Goal: Transaction & Acquisition: Purchase product/service

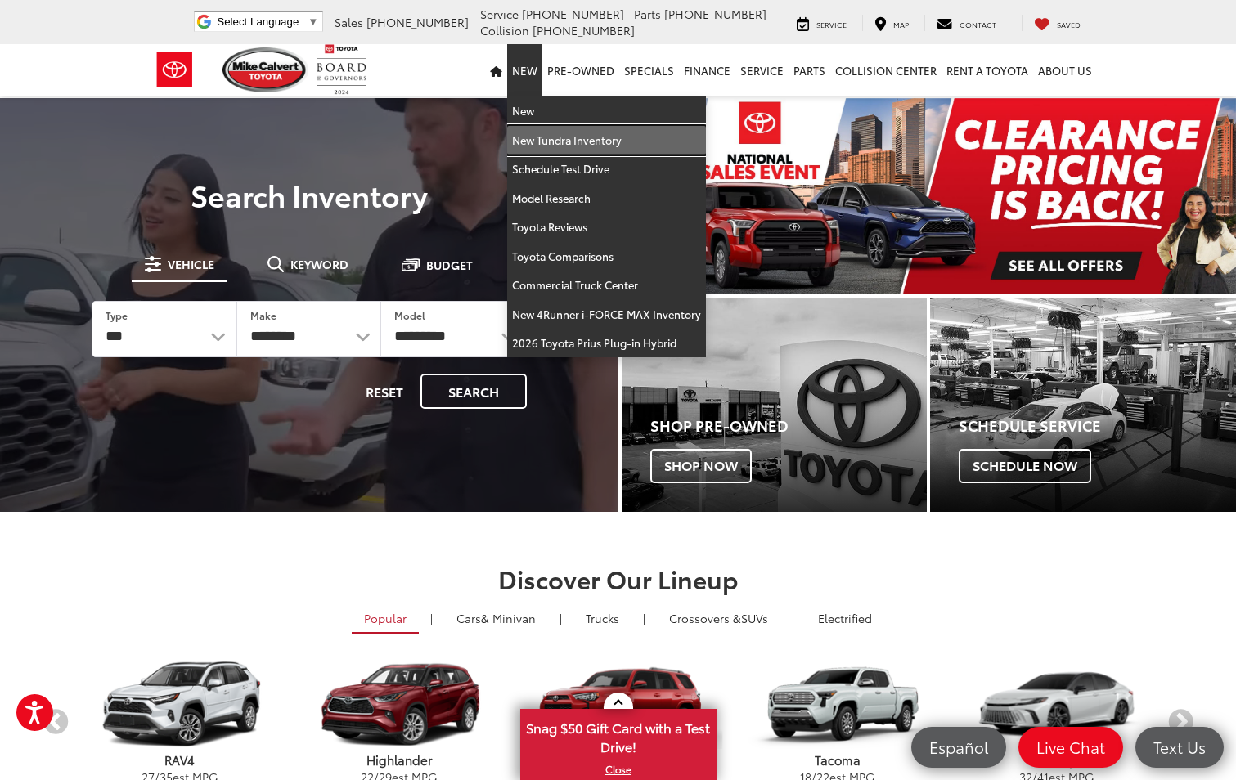
click at [558, 138] on link "New Tundra Inventory" at bounding box center [606, 140] width 199 height 29
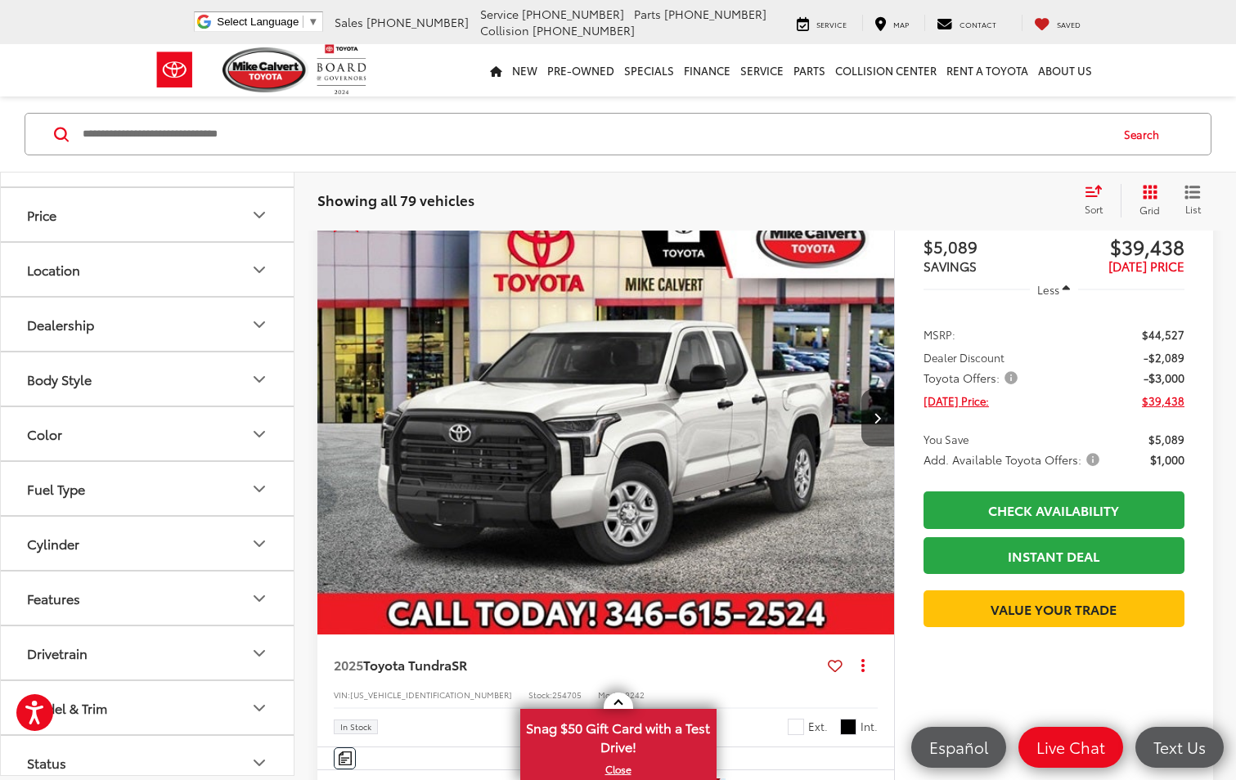
scroll to position [245, 0]
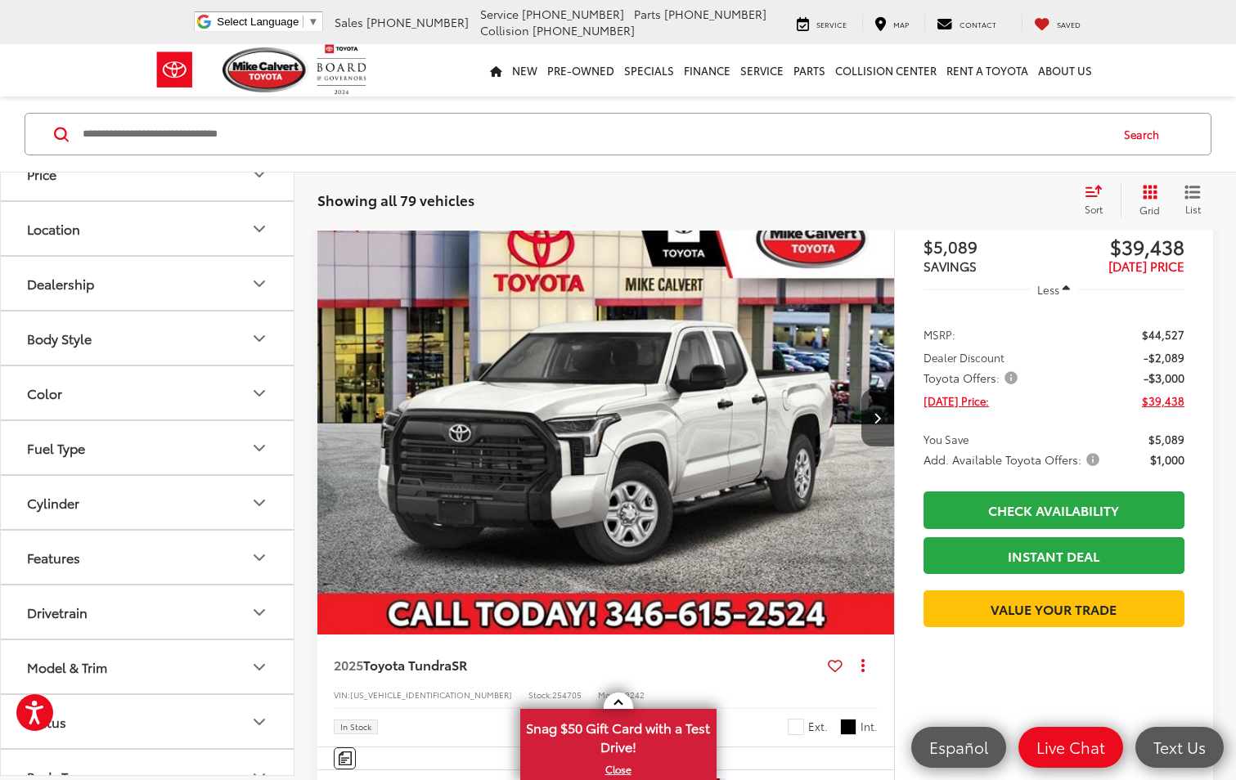
click at [57, 338] on div "Body Style" at bounding box center [59, 338] width 65 height 16
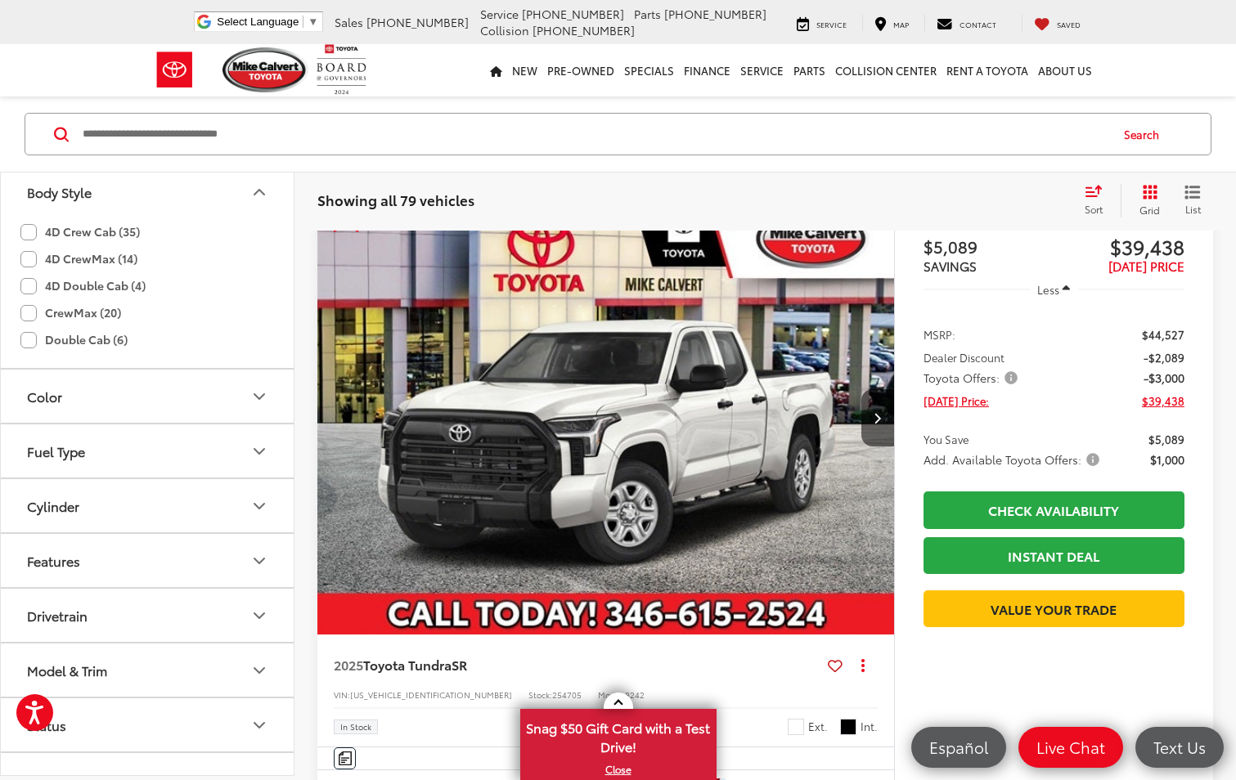
scroll to position [409, 0]
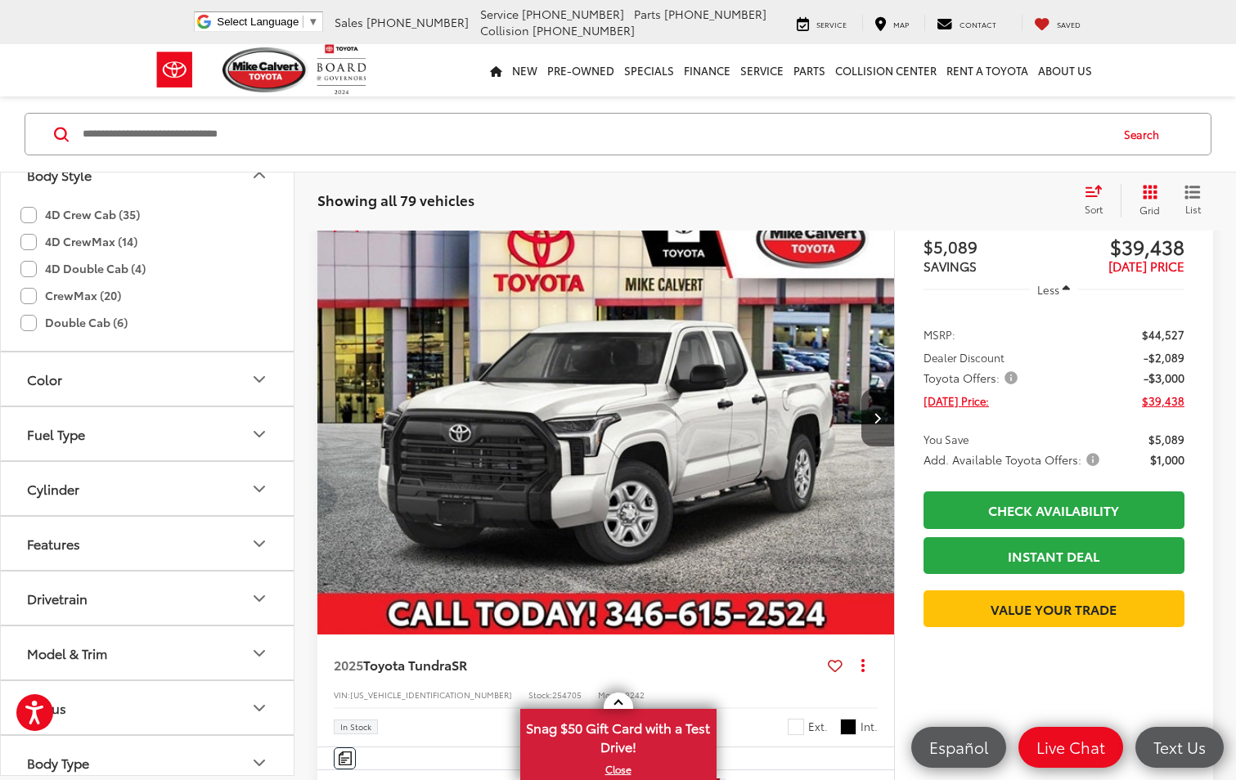
click at [45, 385] on div "Color" at bounding box center [44, 379] width 35 height 16
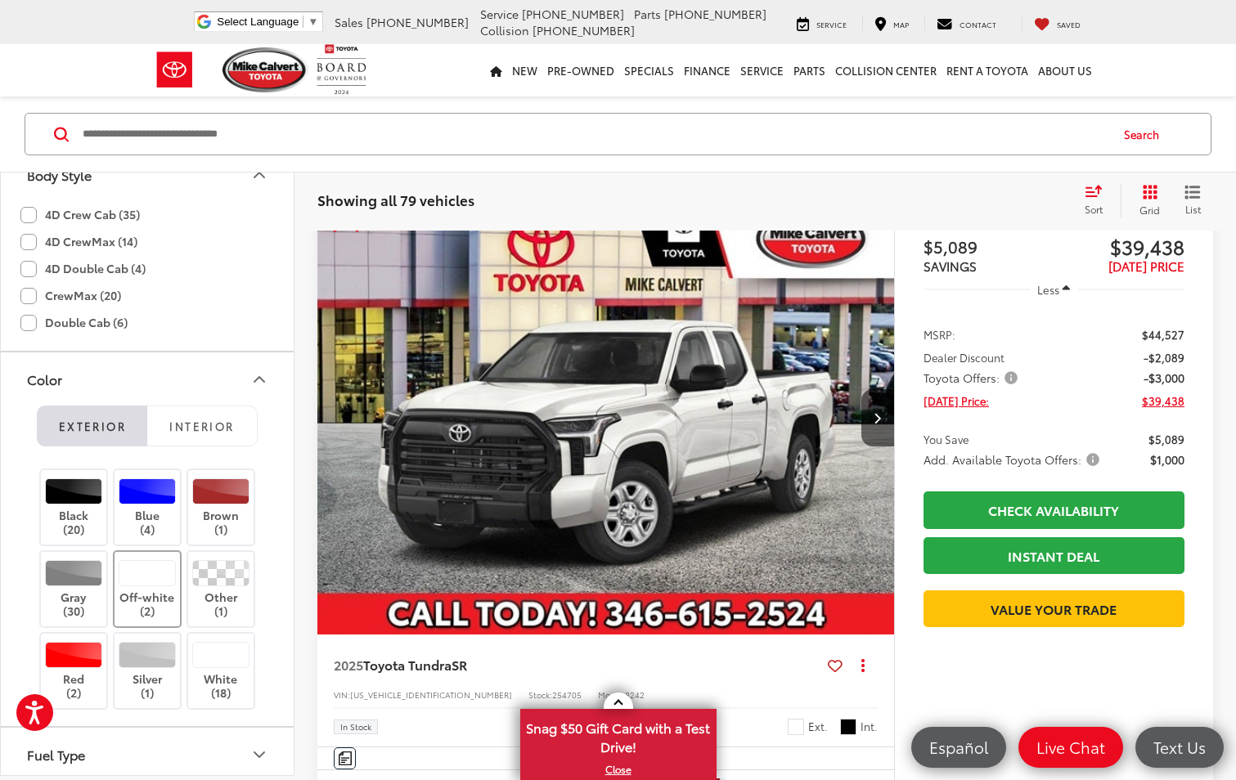
click at [145, 606] on label "Off-white (2)" at bounding box center [147, 589] width 66 height 58
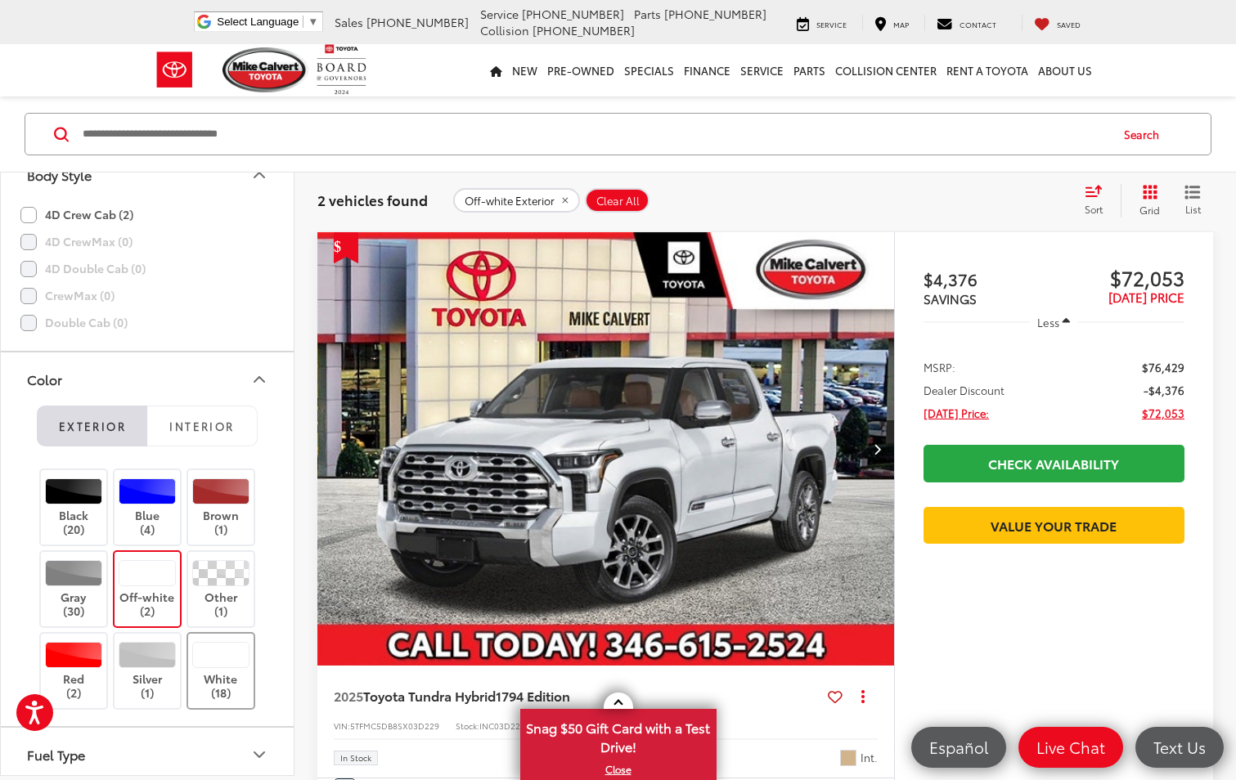
click at [215, 659] on div at bounding box center [221, 655] width 58 height 26
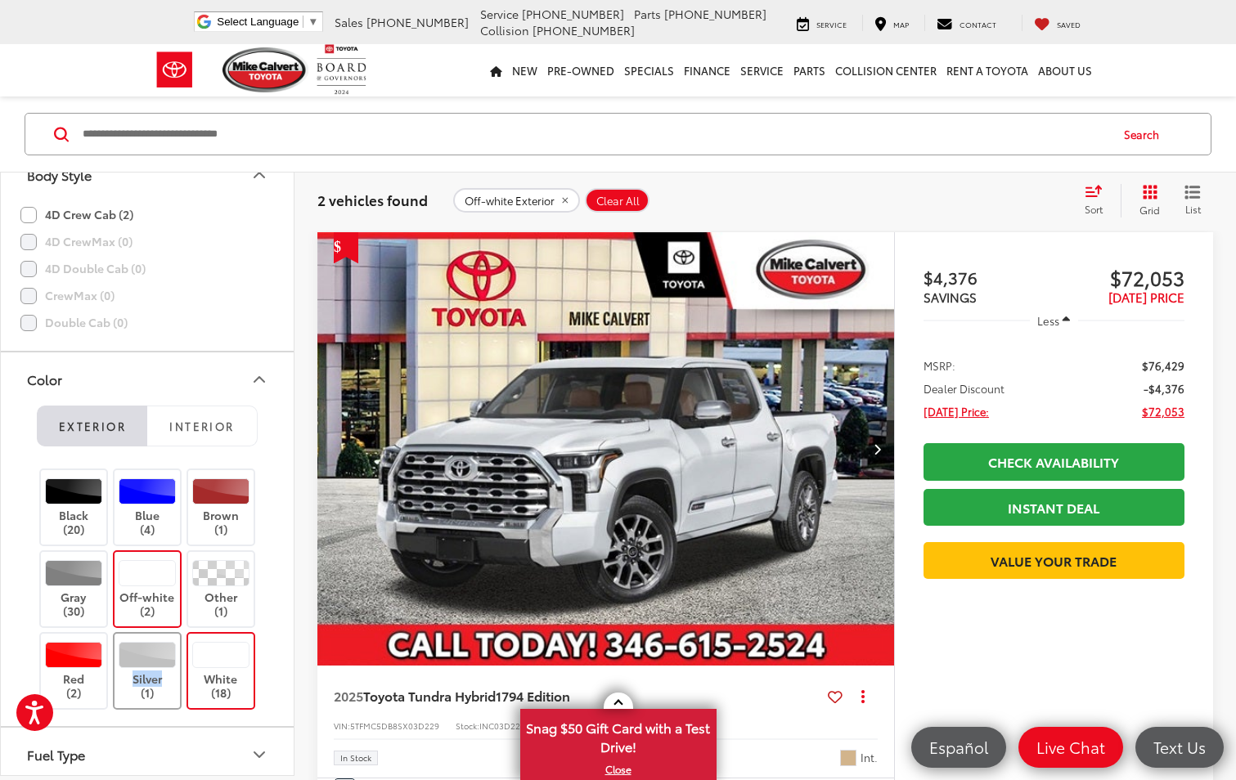
click at [159, 668] on label "Silver (1)" at bounding box center [147, 671] width 66 height 58
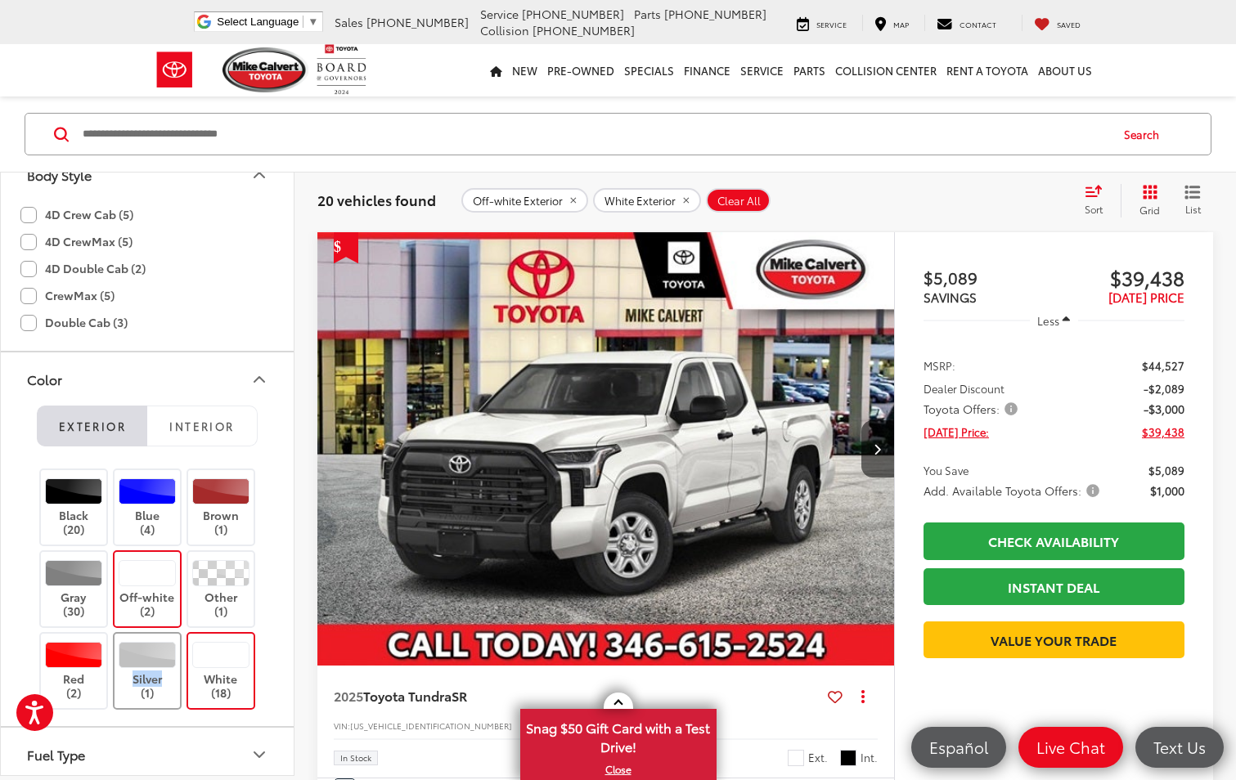
drag, startPoint x: 159, startPoint y: 668, endPoint x: 150, endPoint y: 667, distance: 9.8
click at [150, 667] on div at bounding box center [148, 655] width 58 height 26
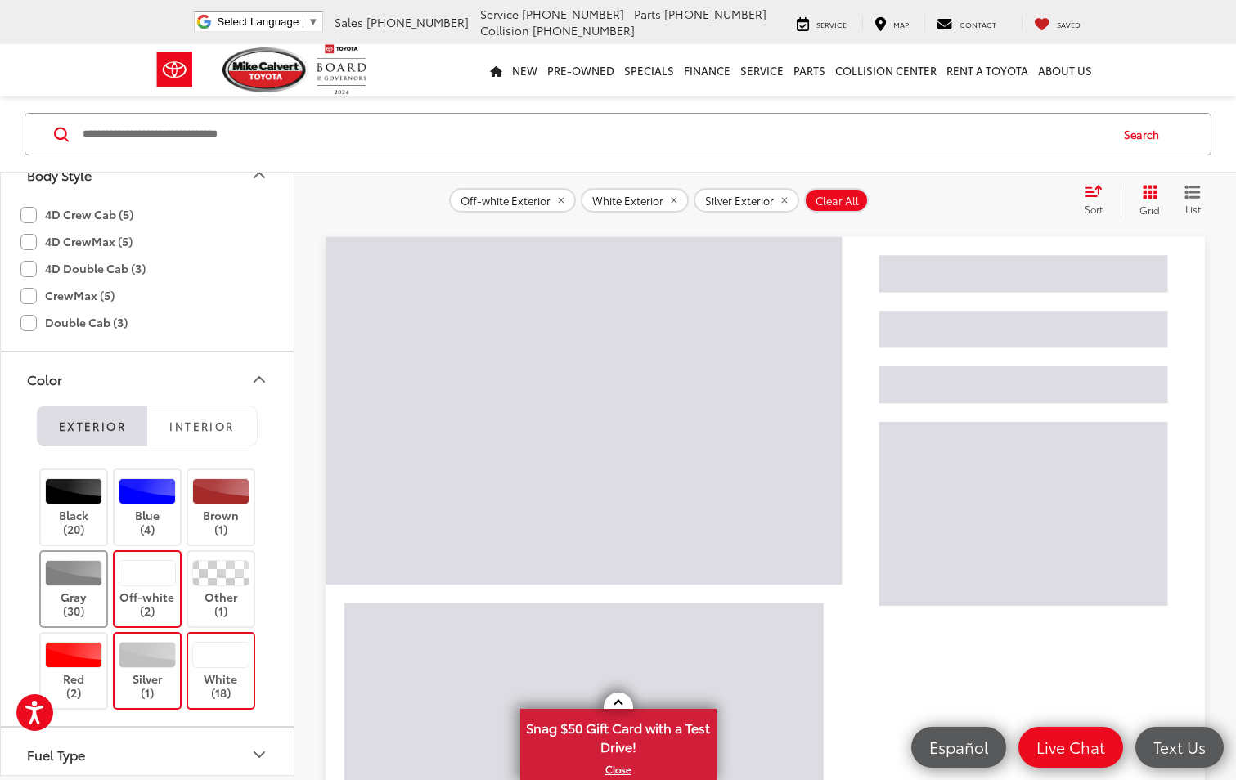
click at [67, 595] on label "Gray (30)" at bounding box center [74, 589] width 66 height 58
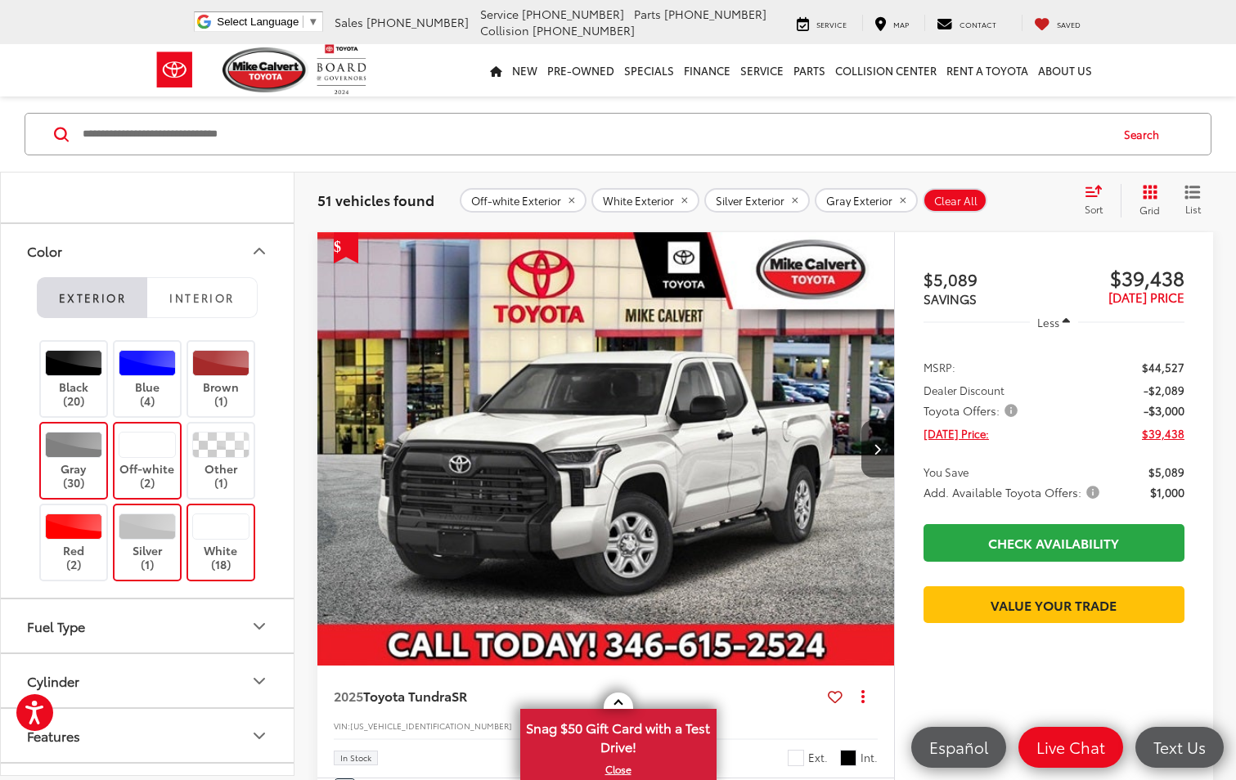
scroll to position [736, 0]
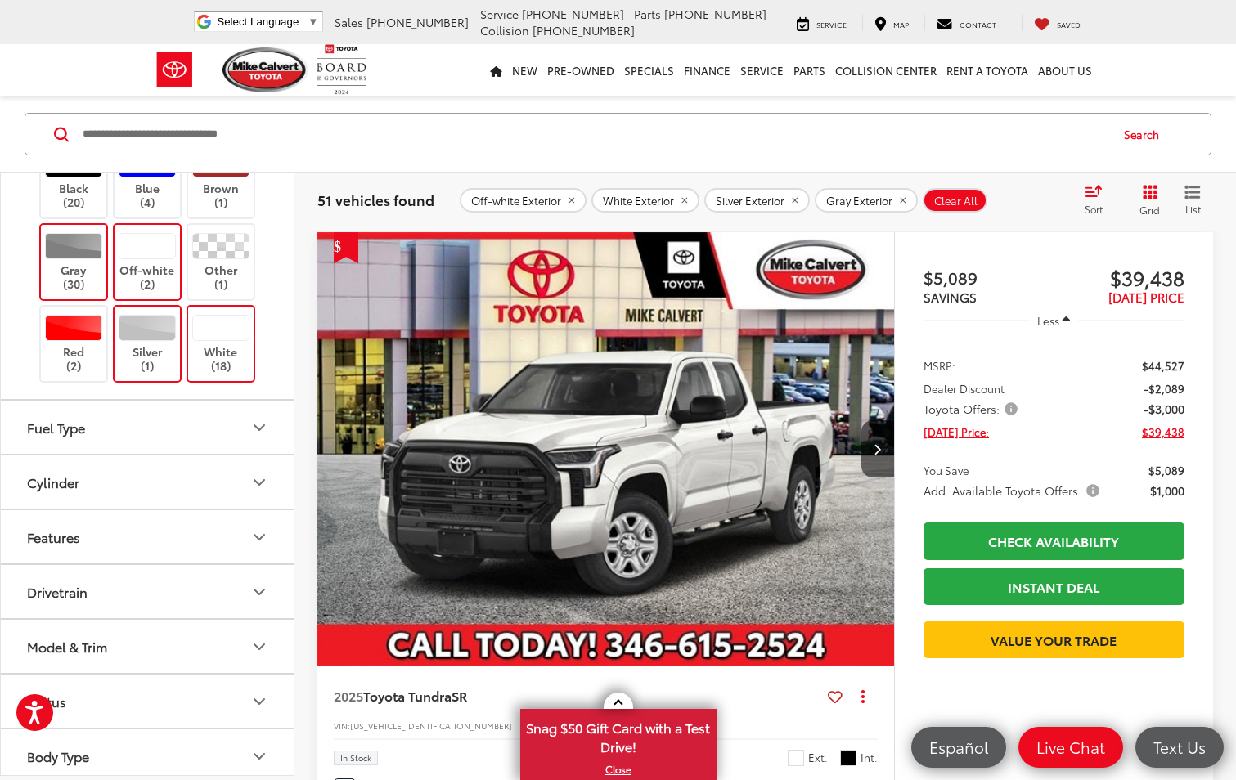
click at [71, 536] on div "Features" at bounding box center [53, 537] width 53 height 16
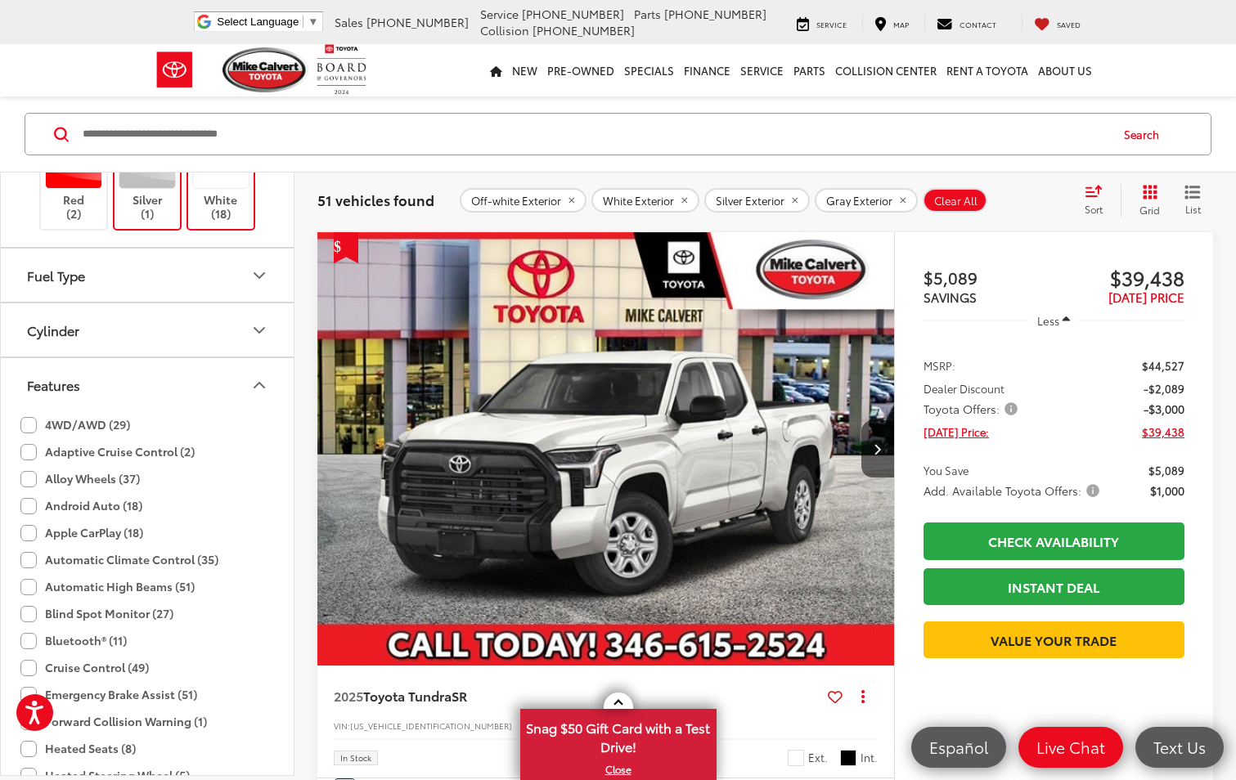
scroll to position [899, 0]
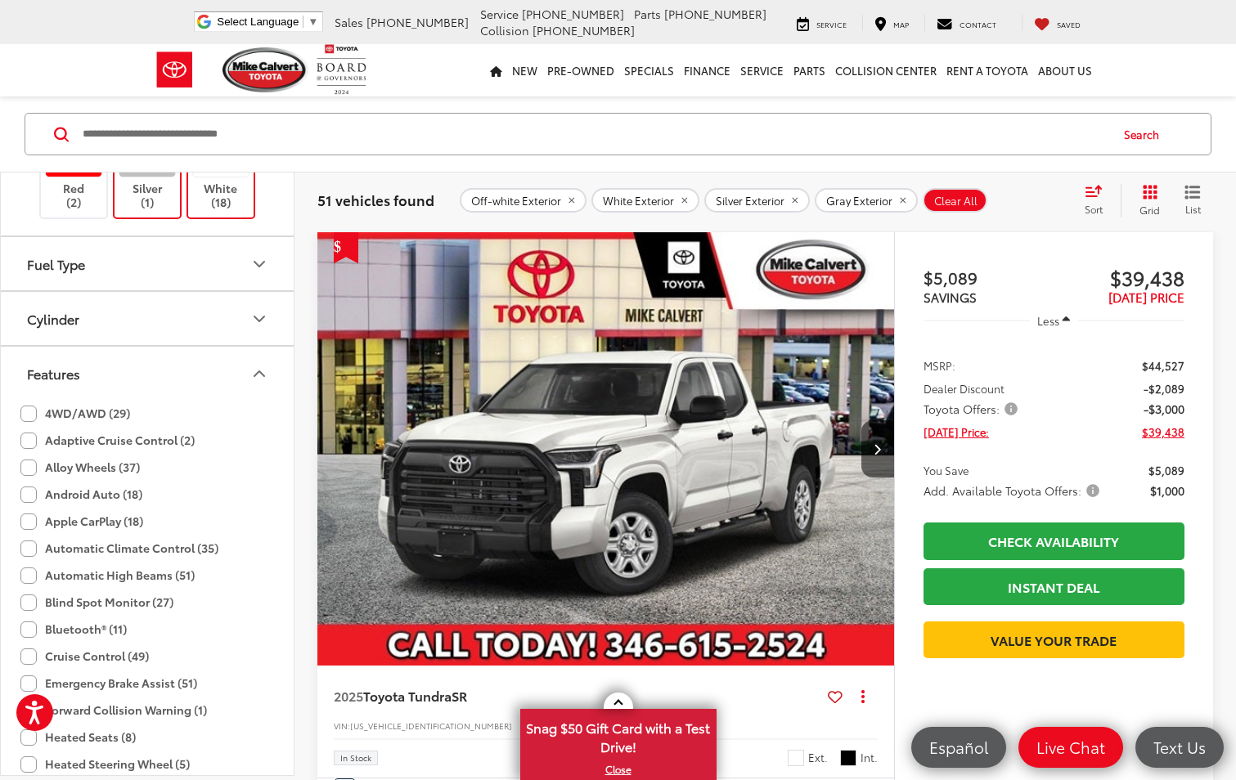
click at [91, 469] on label "Alloy Wheels (37)" at bounding box center [79, 467] width 119 height 27
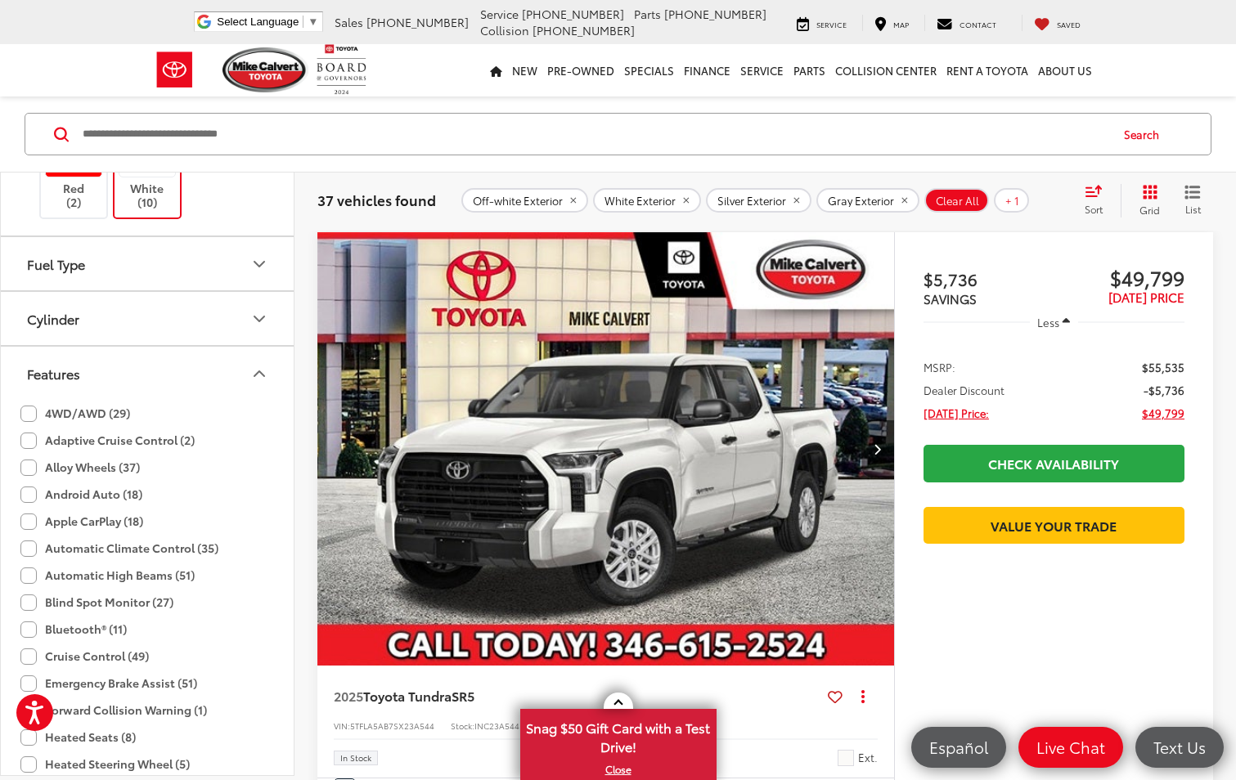
scroll to position [1145, 0]
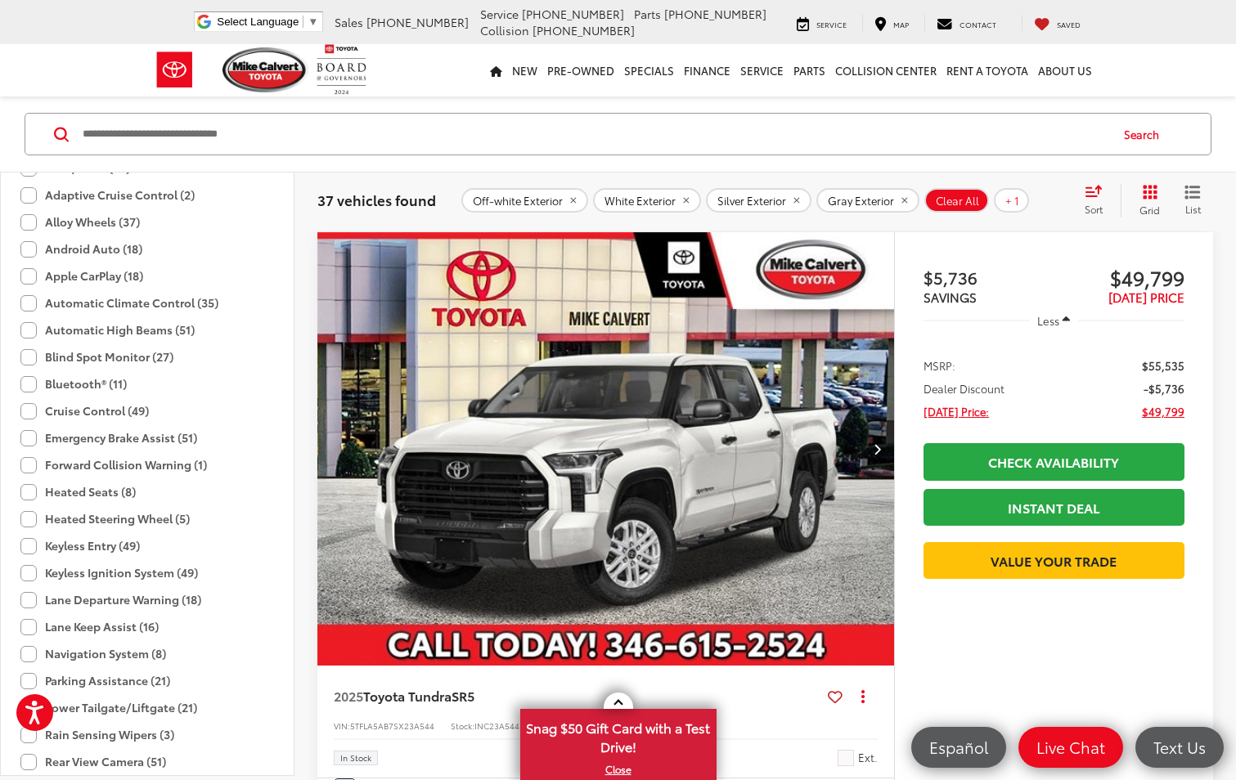
click at [24, 545] on label "Keyless Entry (49)" at bounding box center [79, 545] width 119 height 27
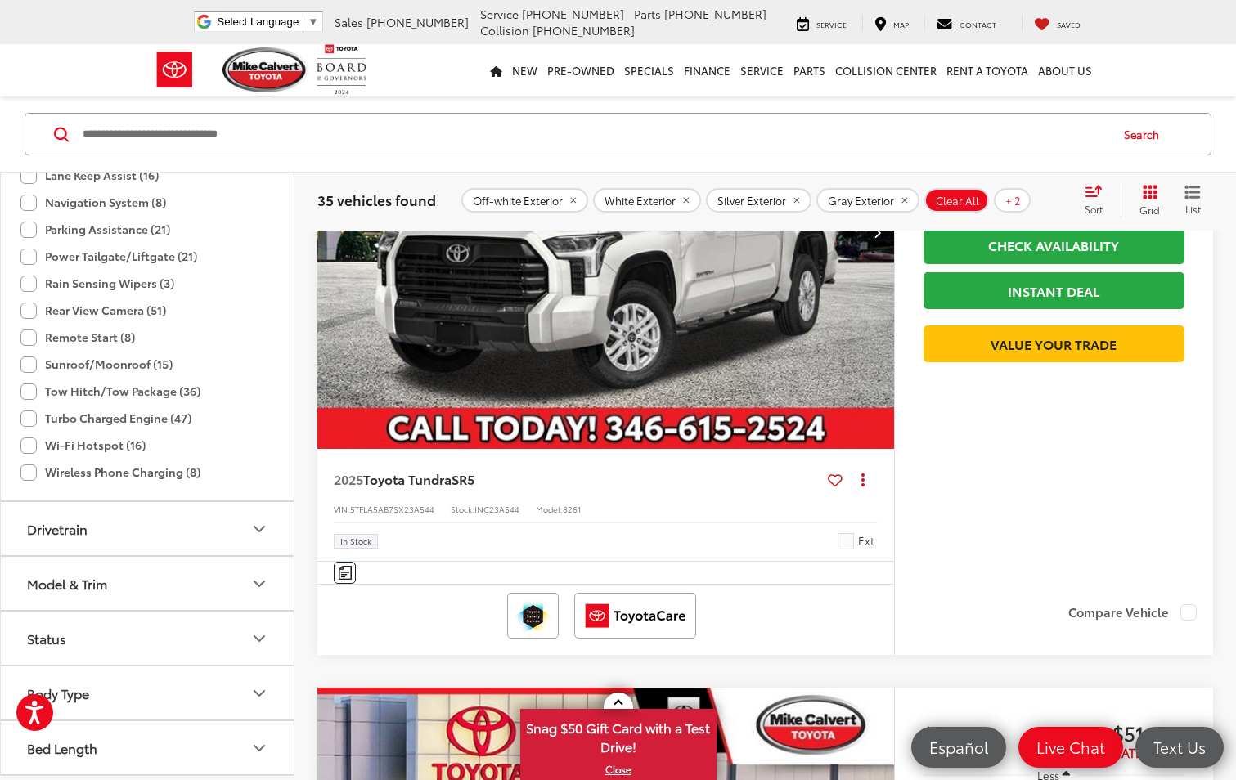
scroll to position [541, 0]
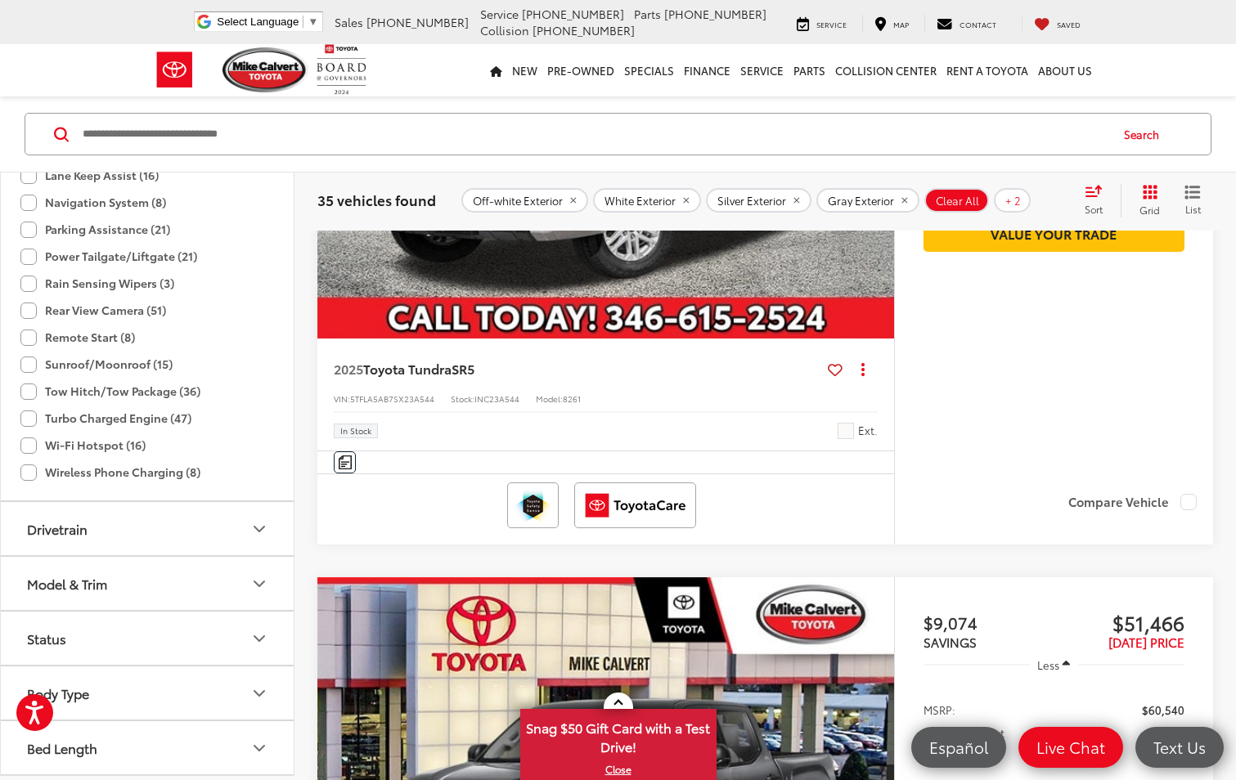
click at [92, 697] on button "Body Type" at bounding box center [148, 692] width 294 height 53
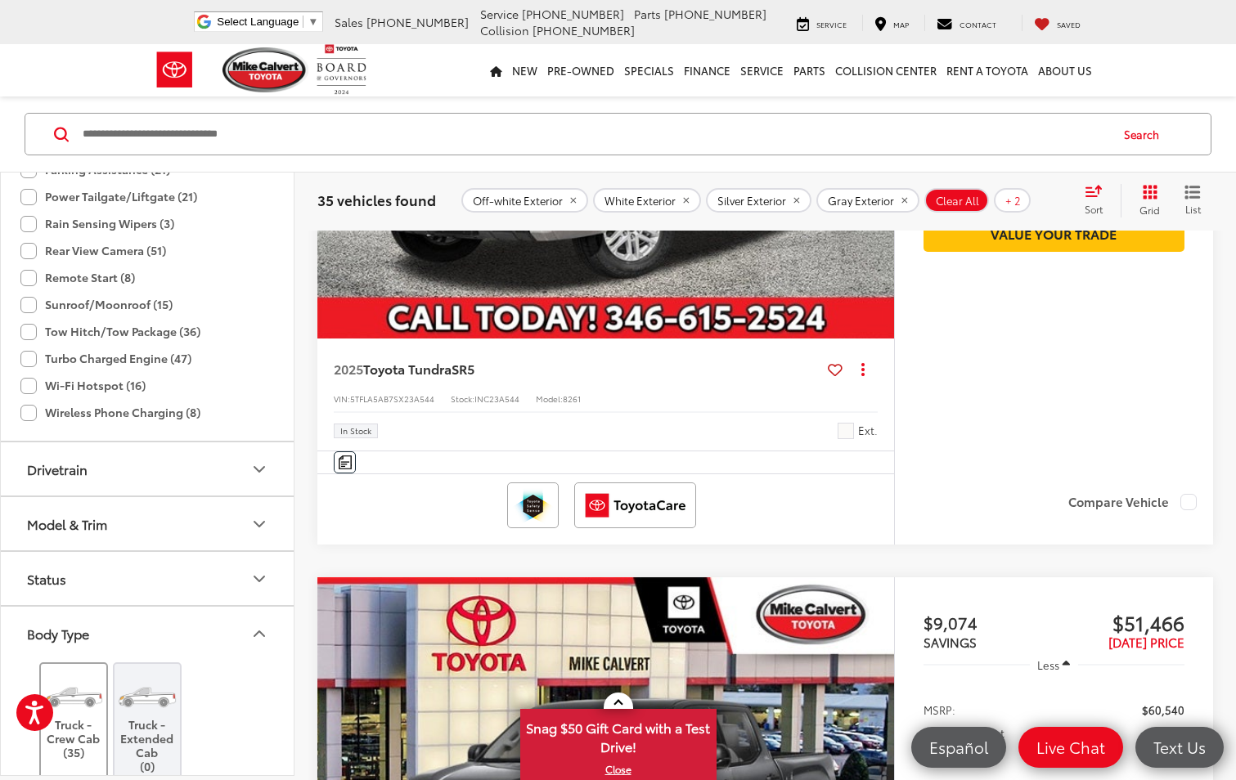
scroll to position [1736, 0]
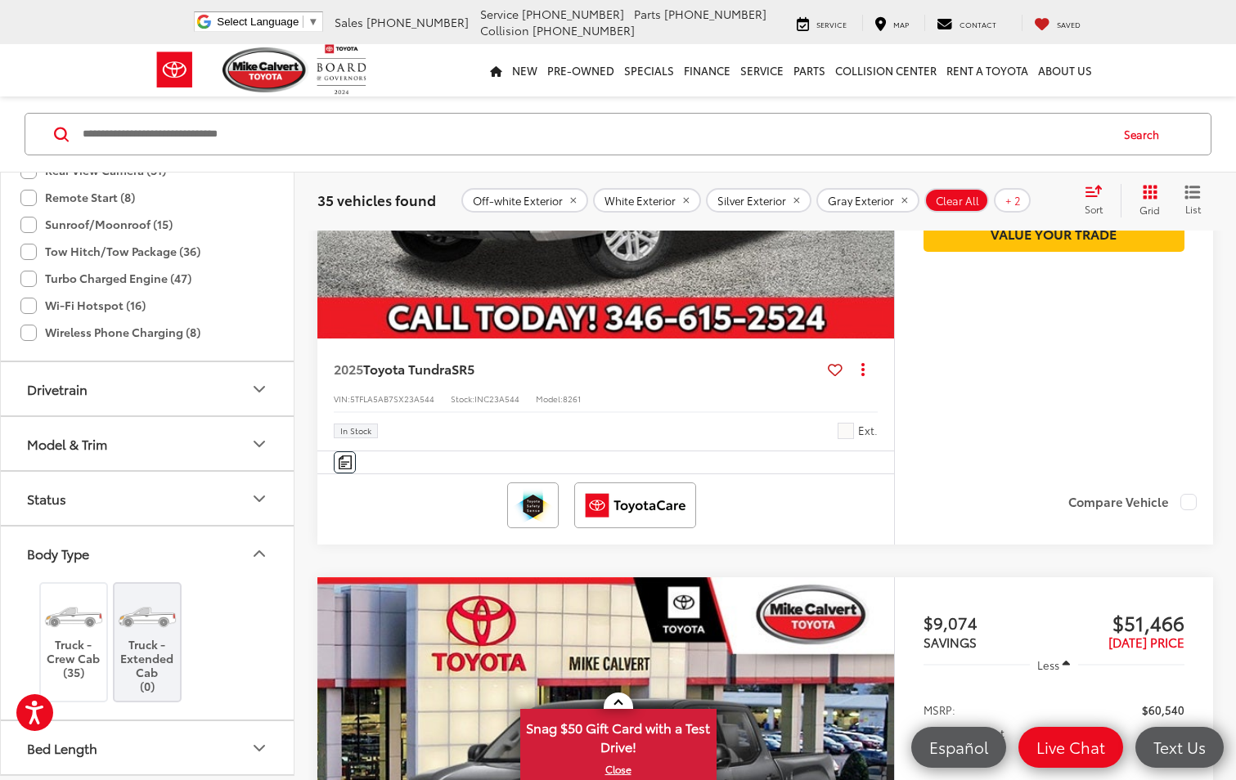
click at [247, 551] on button "Body Type" at bounding box center [148, 553] width 294 height 53
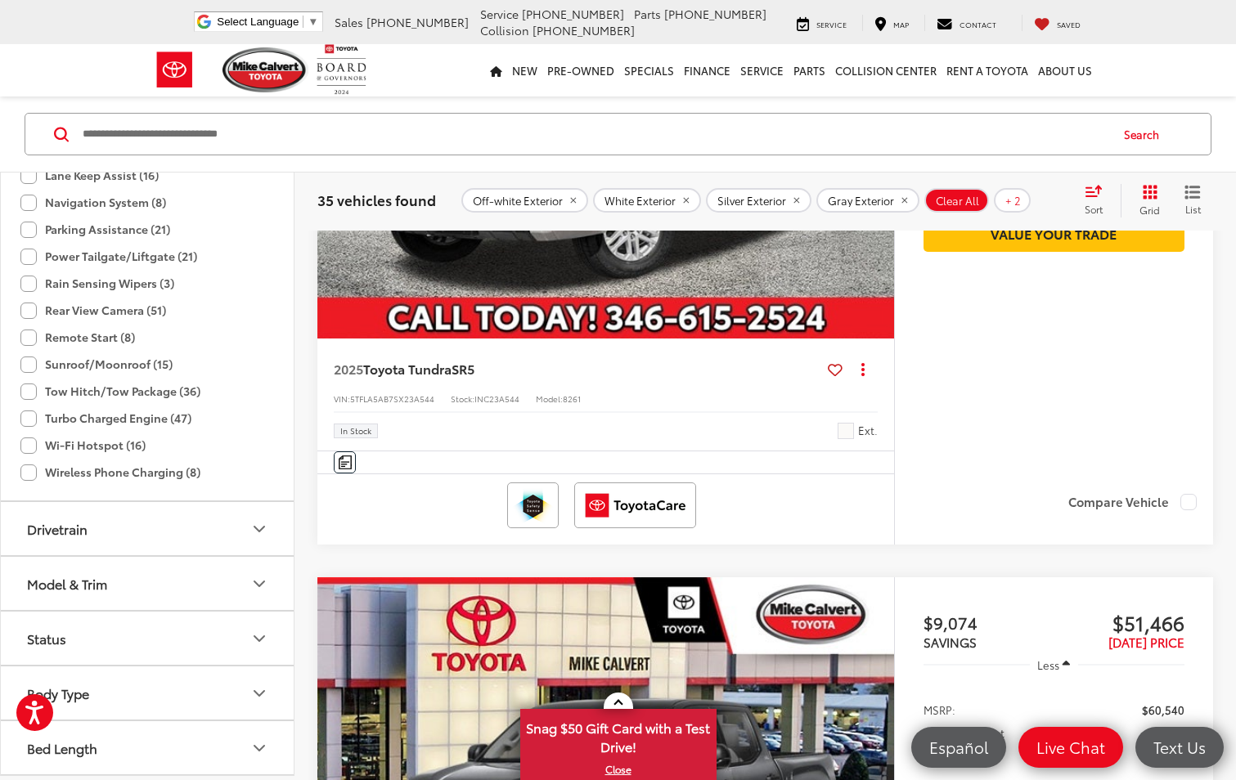
scroll to position [623, 0]
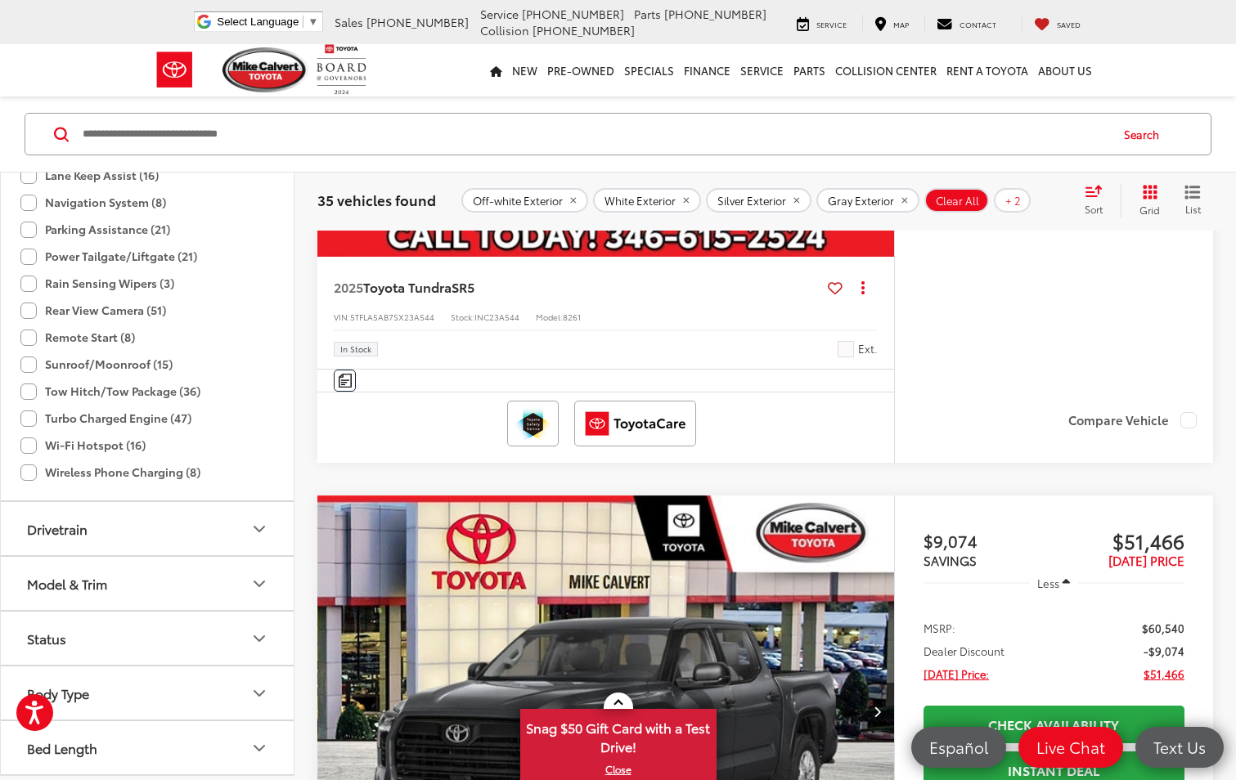
click at [78, 754] on div "Bed Length" at bounding box center [62, 748] width 70 height 16
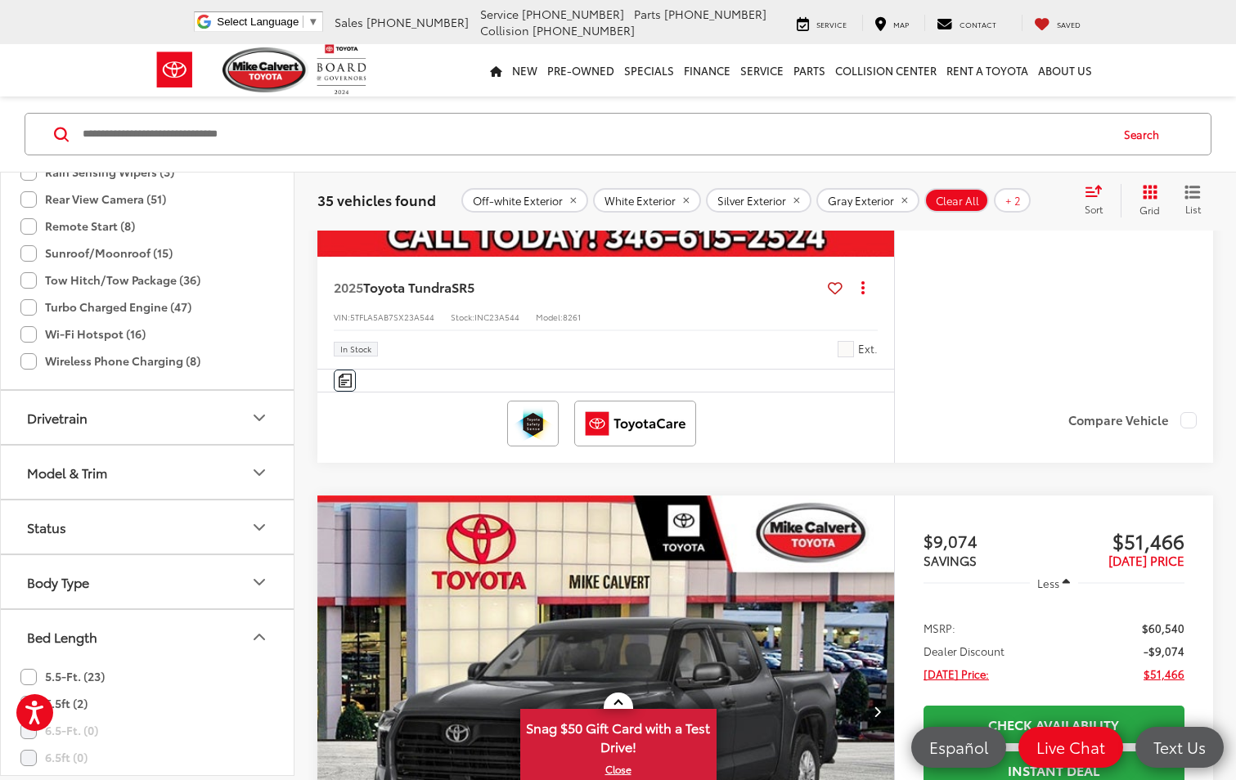
scroll to position [1719, 0]
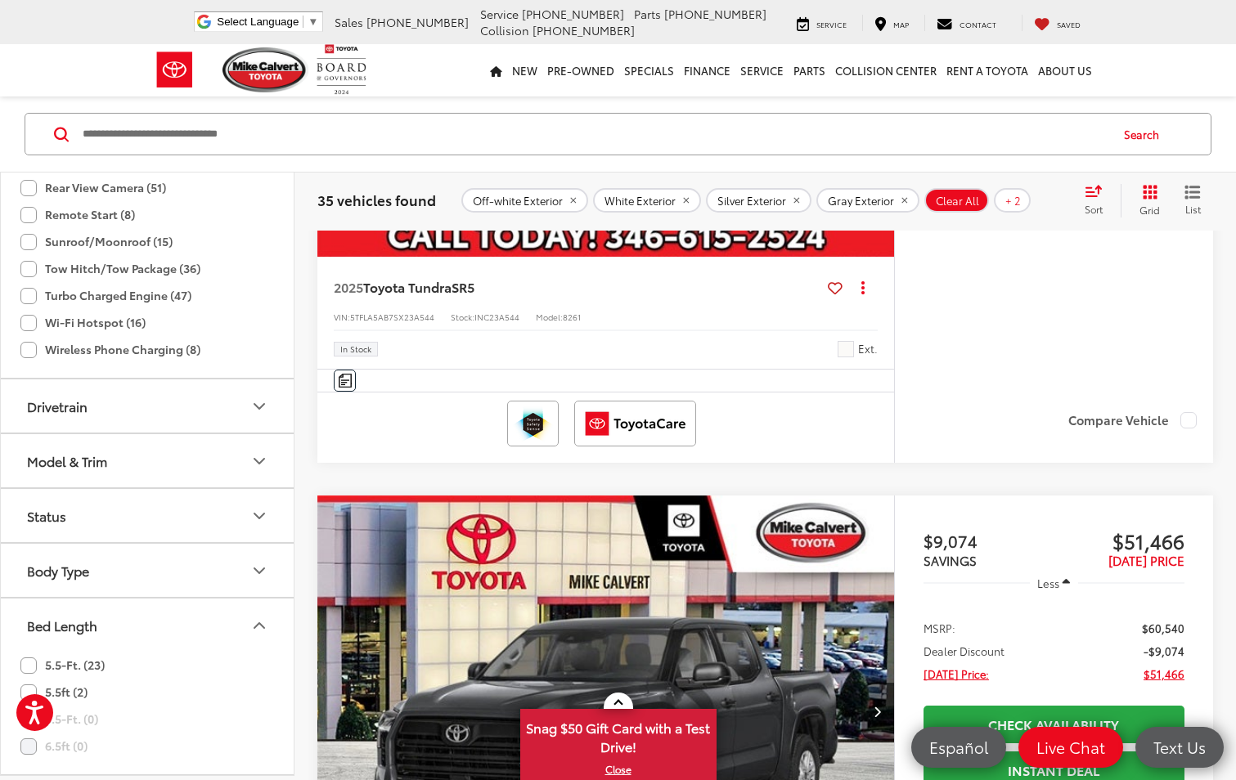
click at [248, 617] on button "Bed Length" at bounding box center [148, 625] width 294 height 53
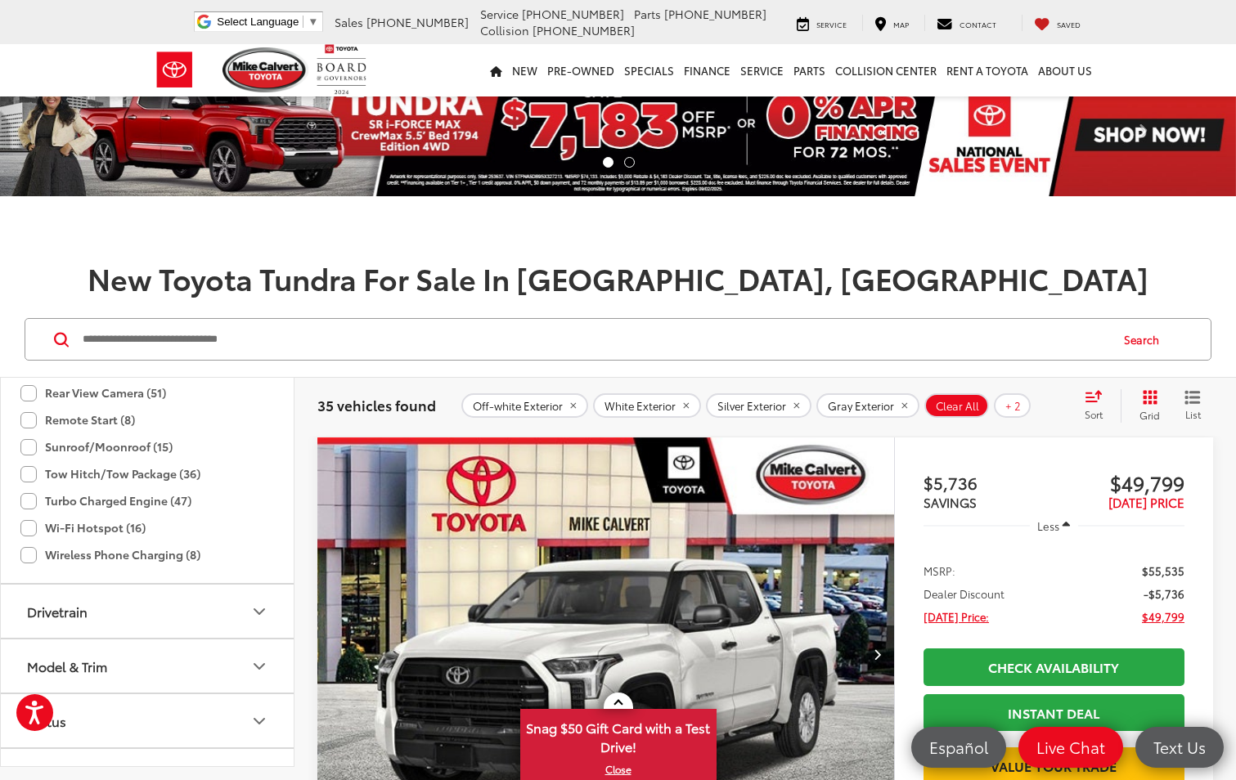
scroll to position [0, 0]
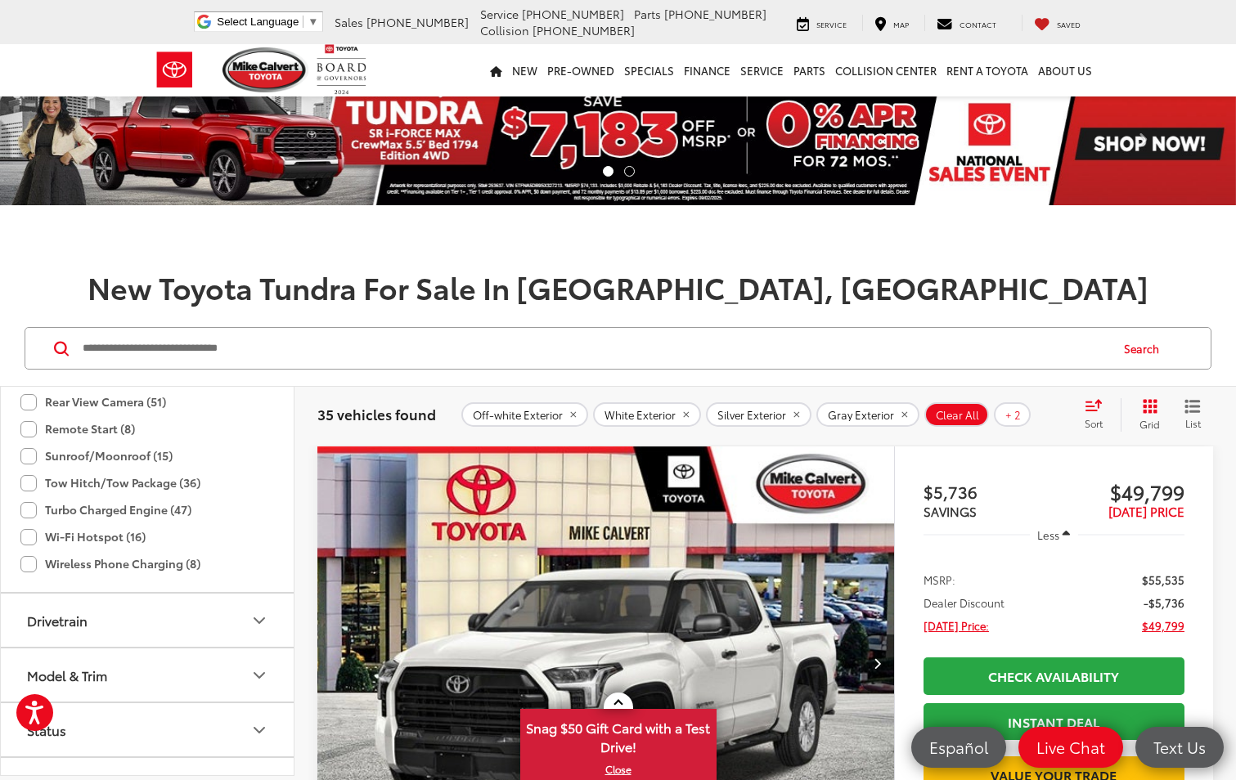
click at [1096, 410] on icon "Select sort value" at bounding box center [1093, 405] width 18 height 12
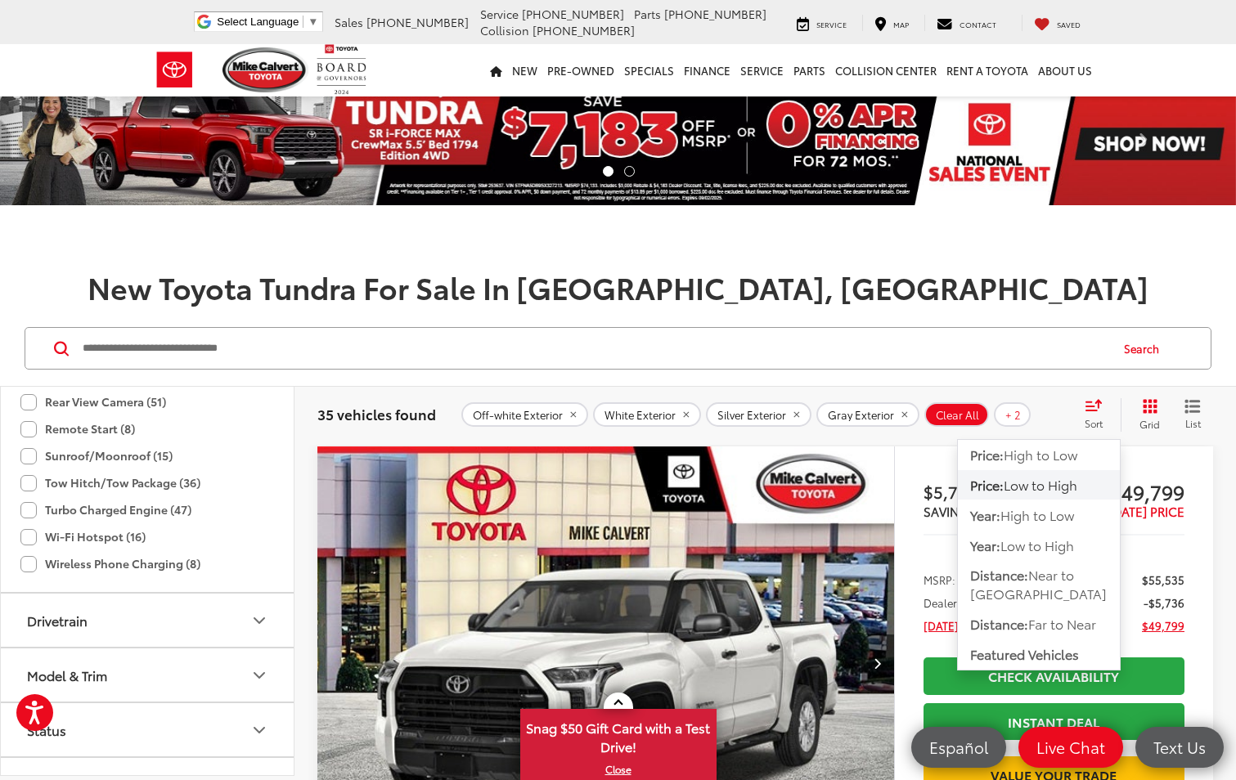
click at [1053, 481] on span "Low to High" at bounding box center [1040, 484] width 74 height 19
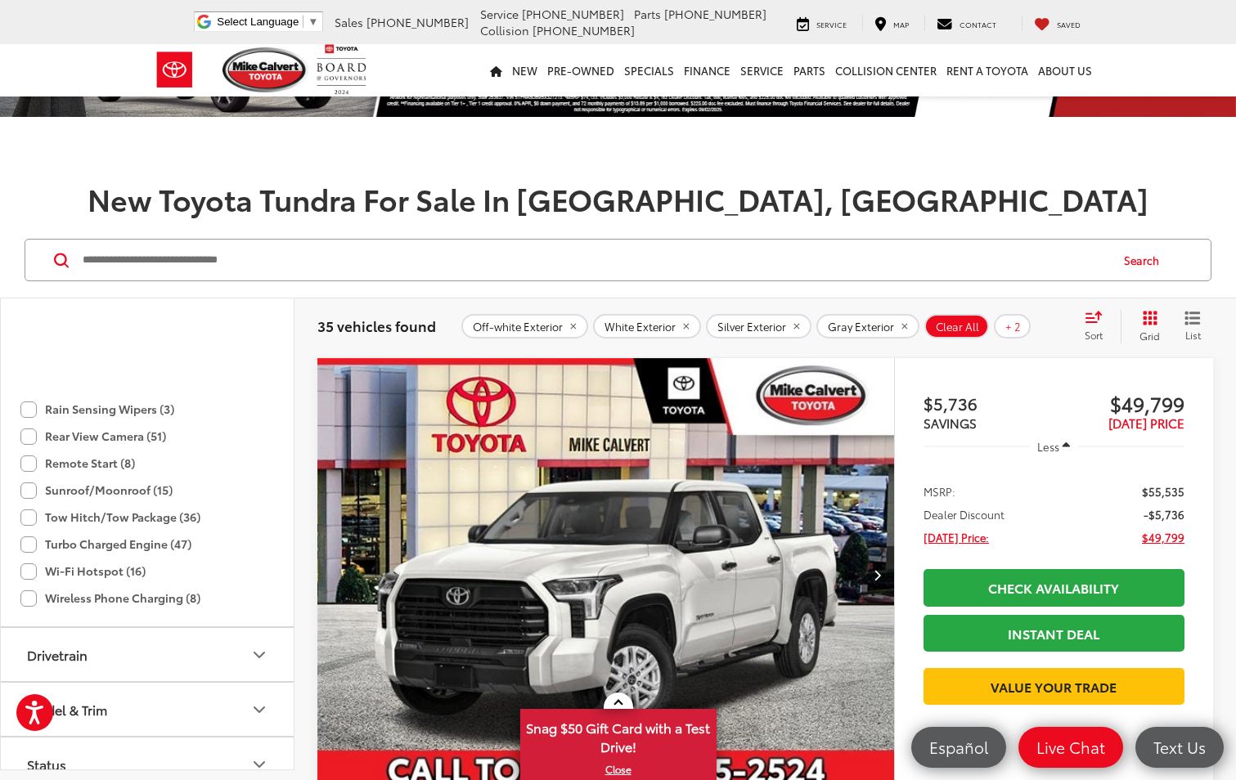
scroll to position [1719, 0]
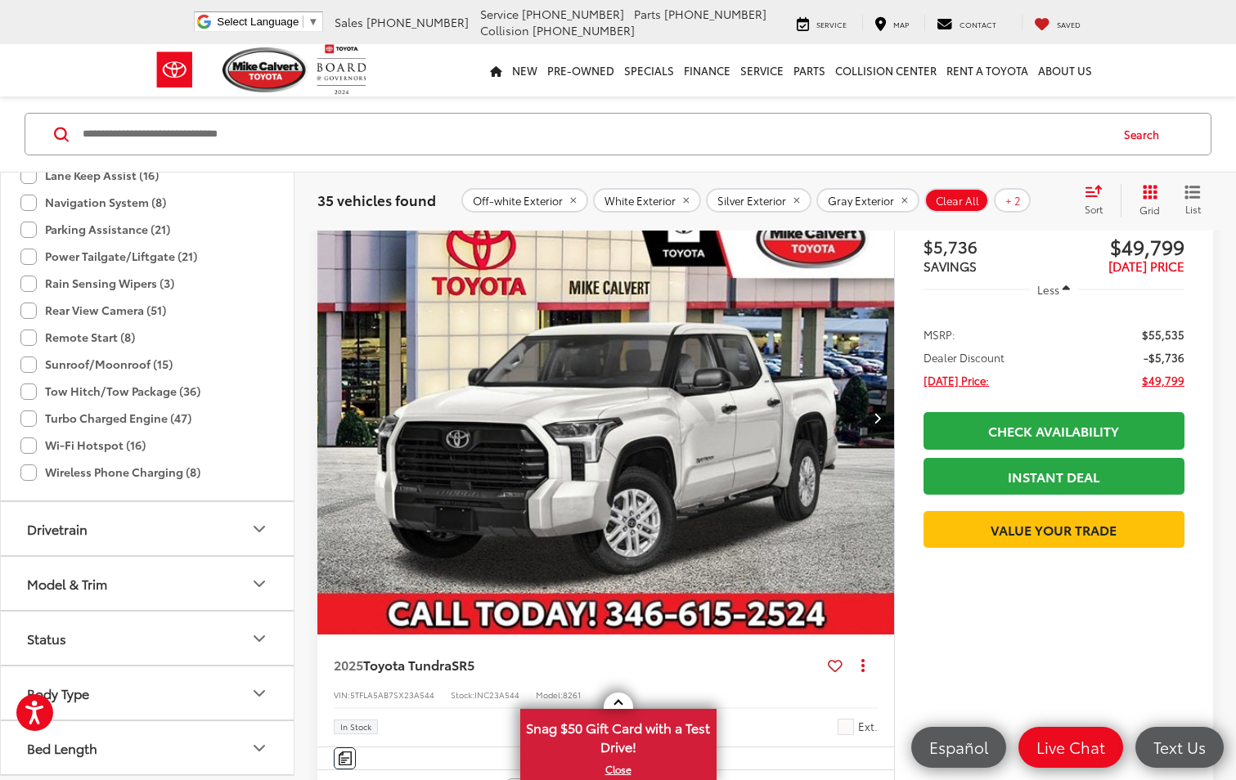
click at [637, 475] on img "2025 Toyota Tundra SR5 0" at bounding box center [605, 418] width 579 height 434
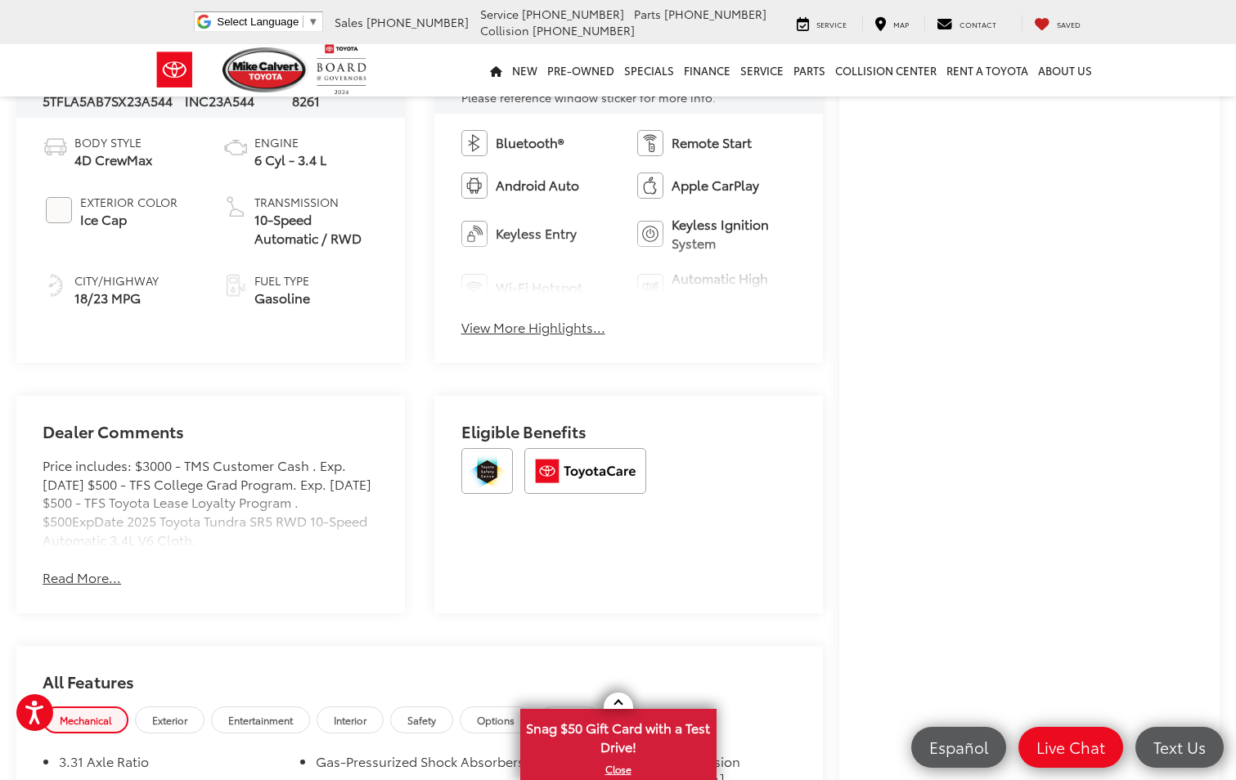
scroll to position [736, 0]
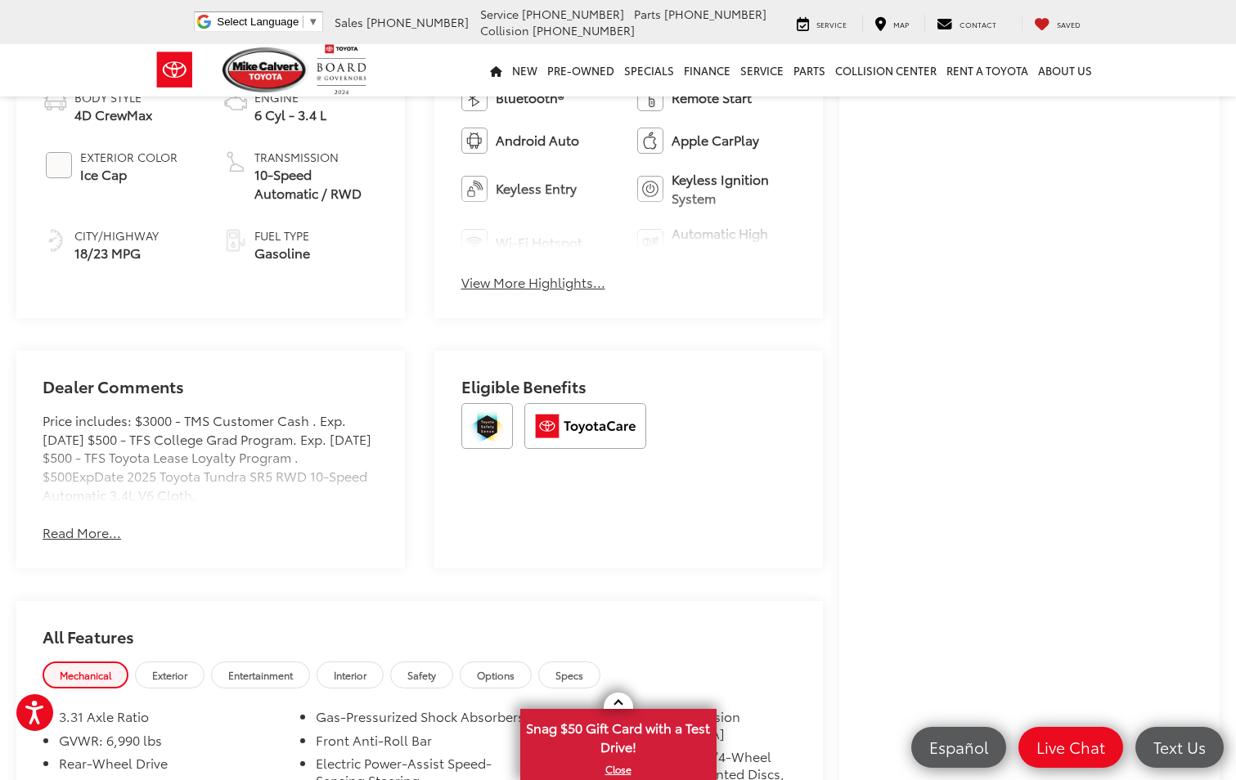
click at [86, 529] on button "Read More..." at bounding box center [82, 532] width 78 height 19
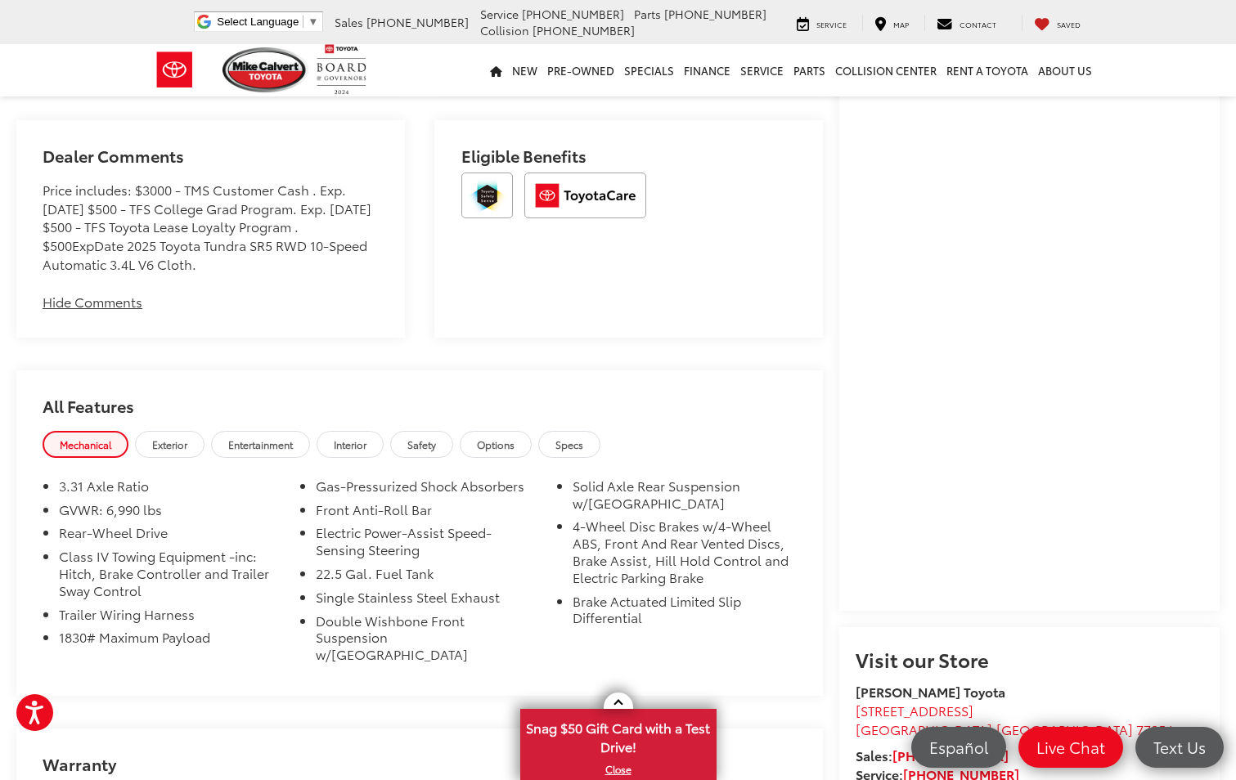
scroll to position [981, 0]
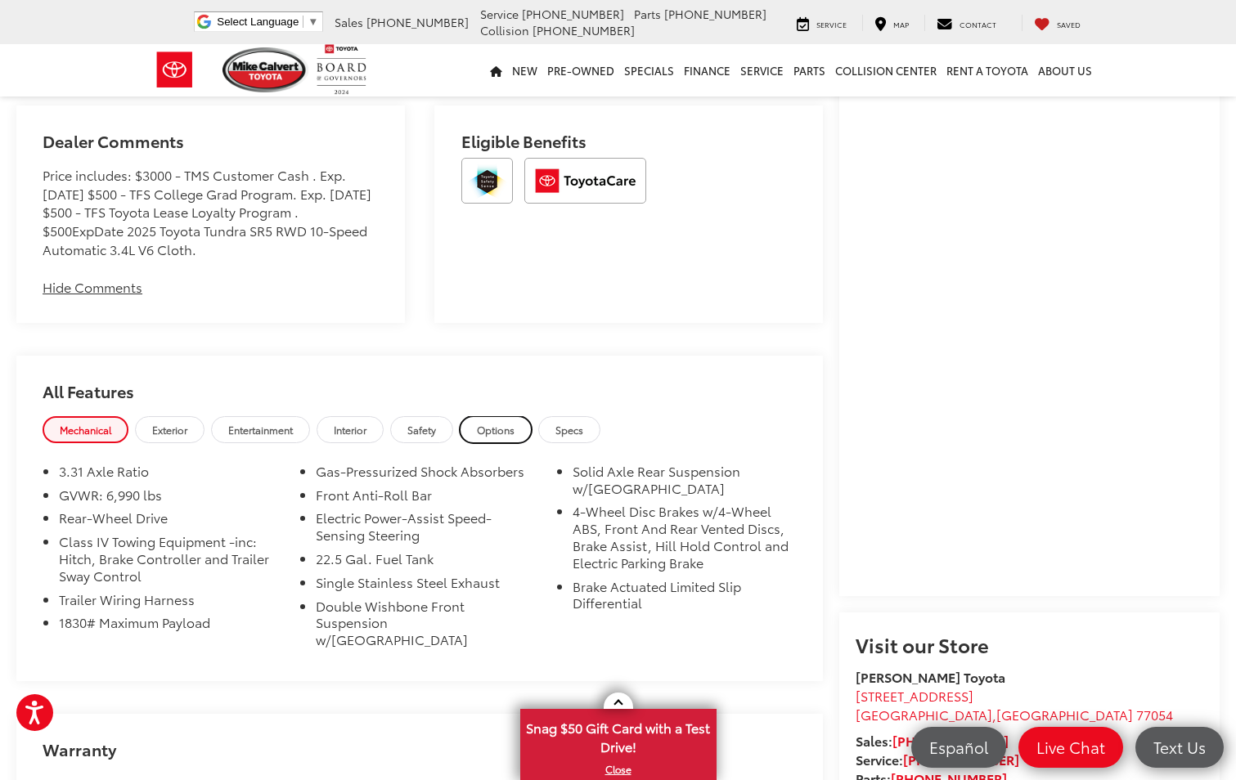
click at [482, 425] on span "Options" at bounding box center [496, 430] width 38 height 14
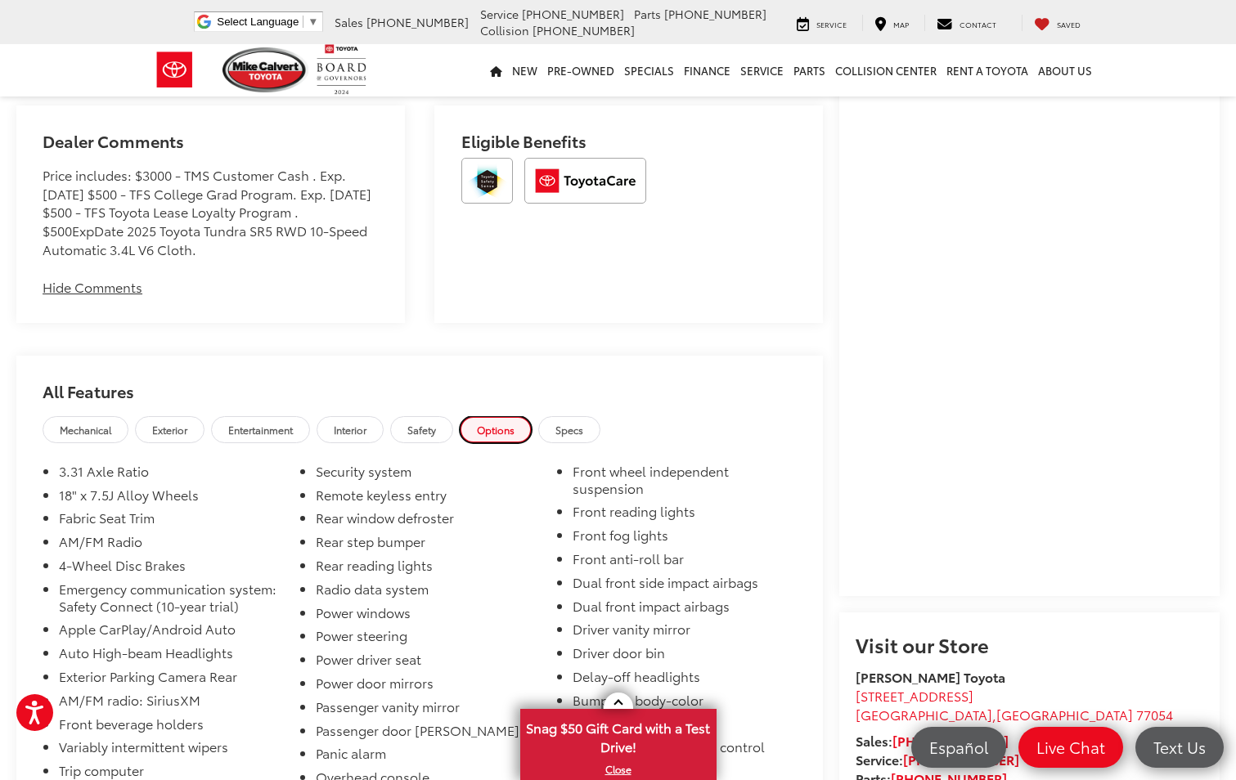
click at [493, 433] on link "Options" at bounding box center [496, 429] width 72 height 27
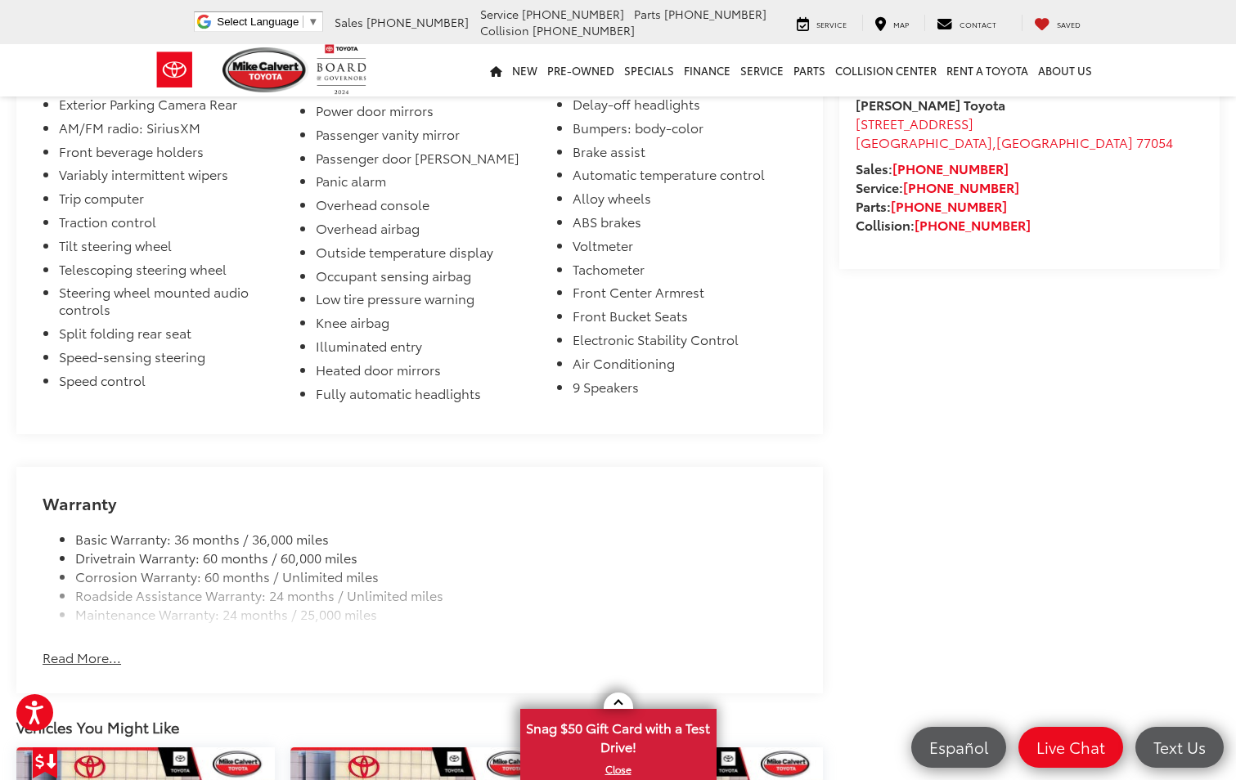
scroll to position [1799, 0]
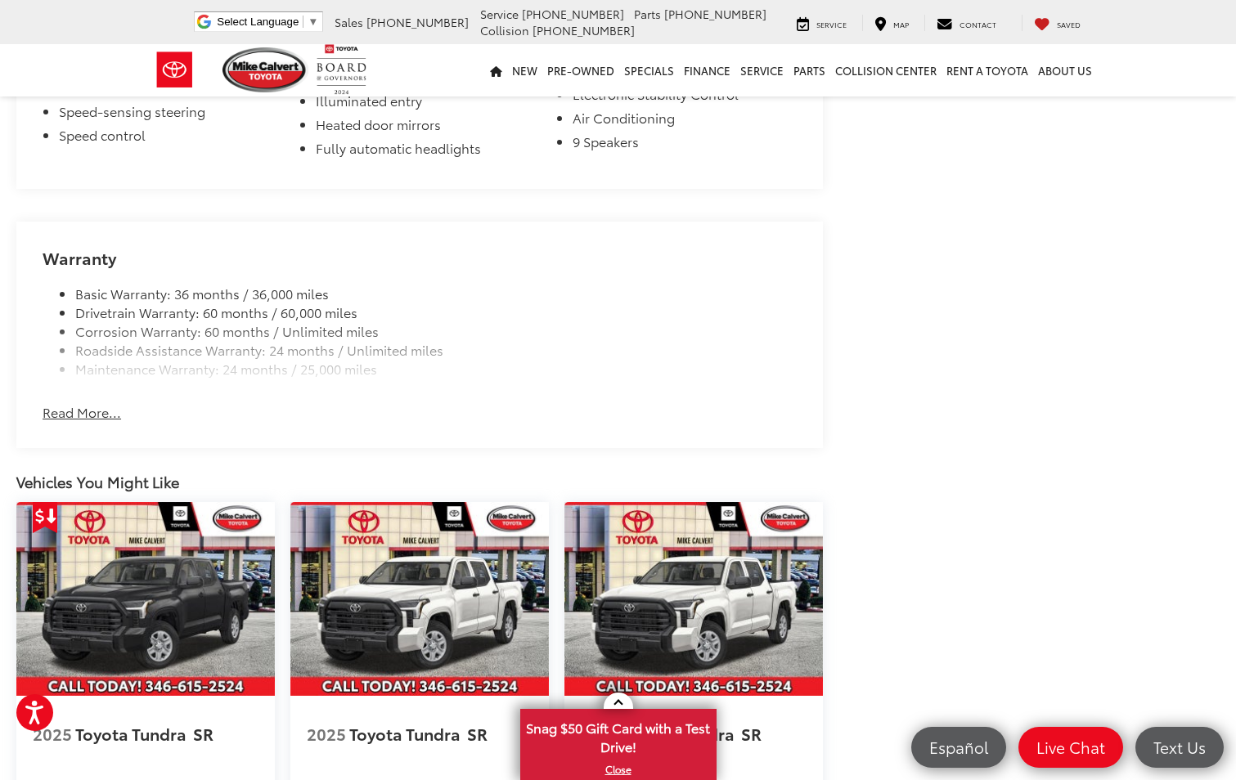
click at [61, 417] on button "Read More..." at bounding box center [82, 412] width 78 height 19
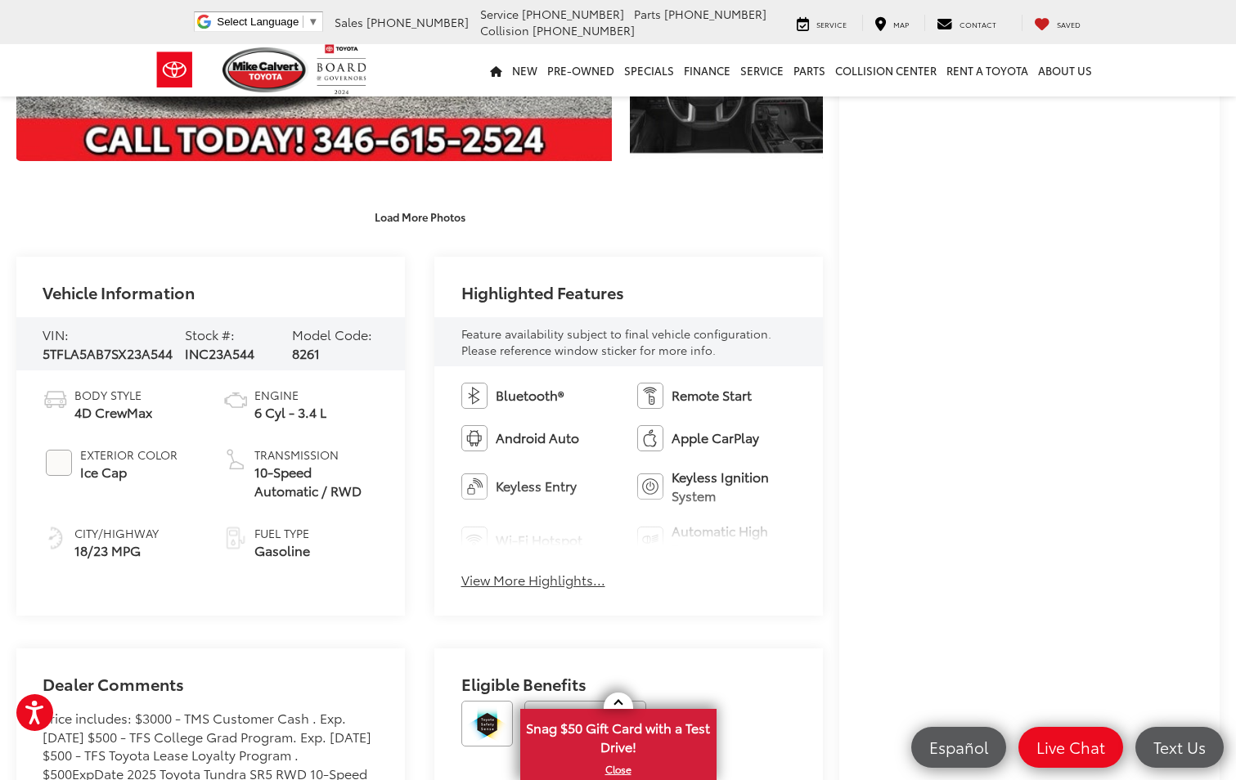
scroll to position [409, 0]
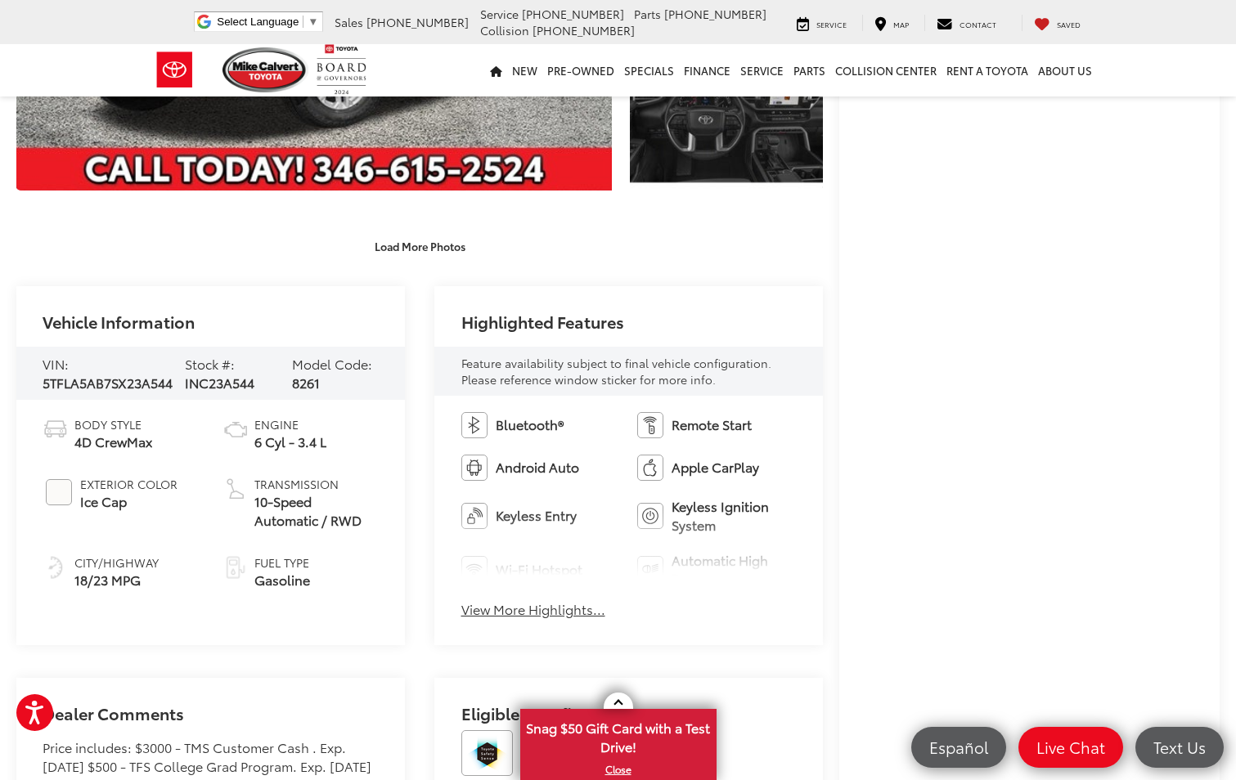
click at [531, 612] on button "View More Highlights..." at bounding box center [533, 609] width 144 height 19
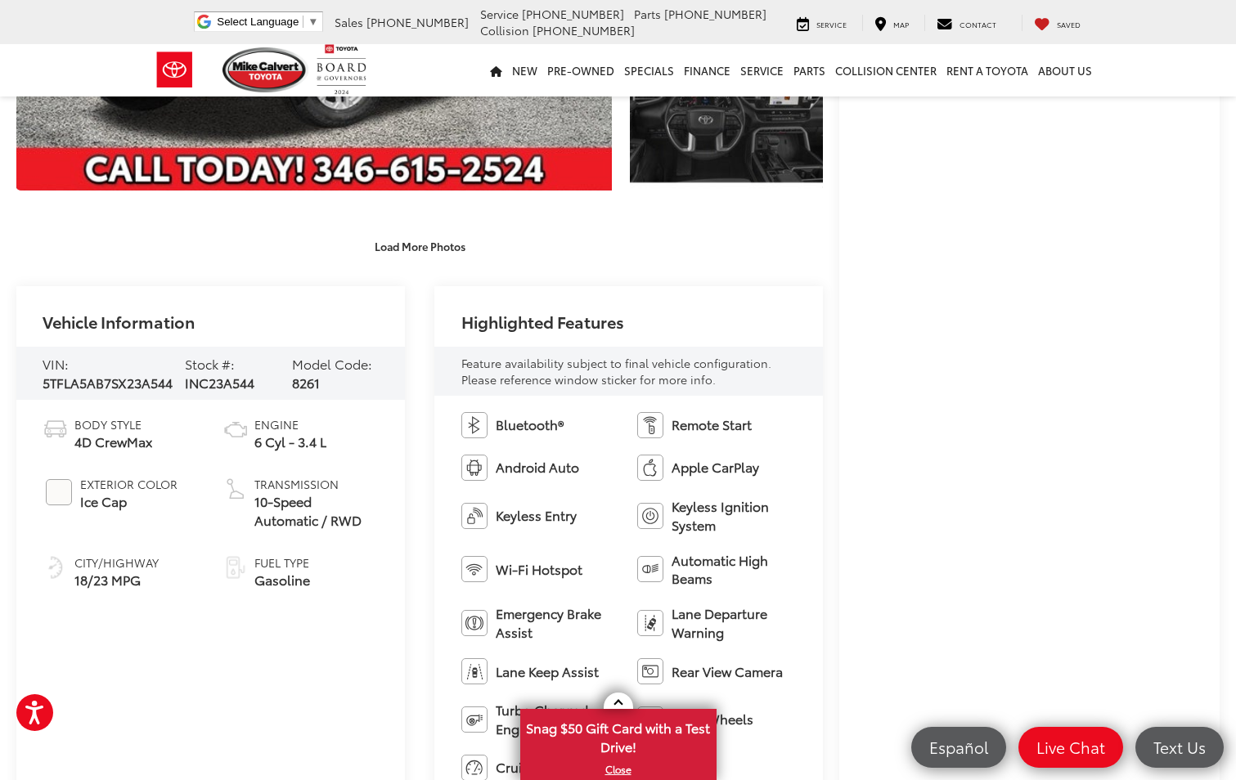
click at [114, 381] on span "5TFLA5AB7SX23A544" at bounding box center [108, 382] width 130 height 19
copy span "5TFLA5AB7SX23A544"
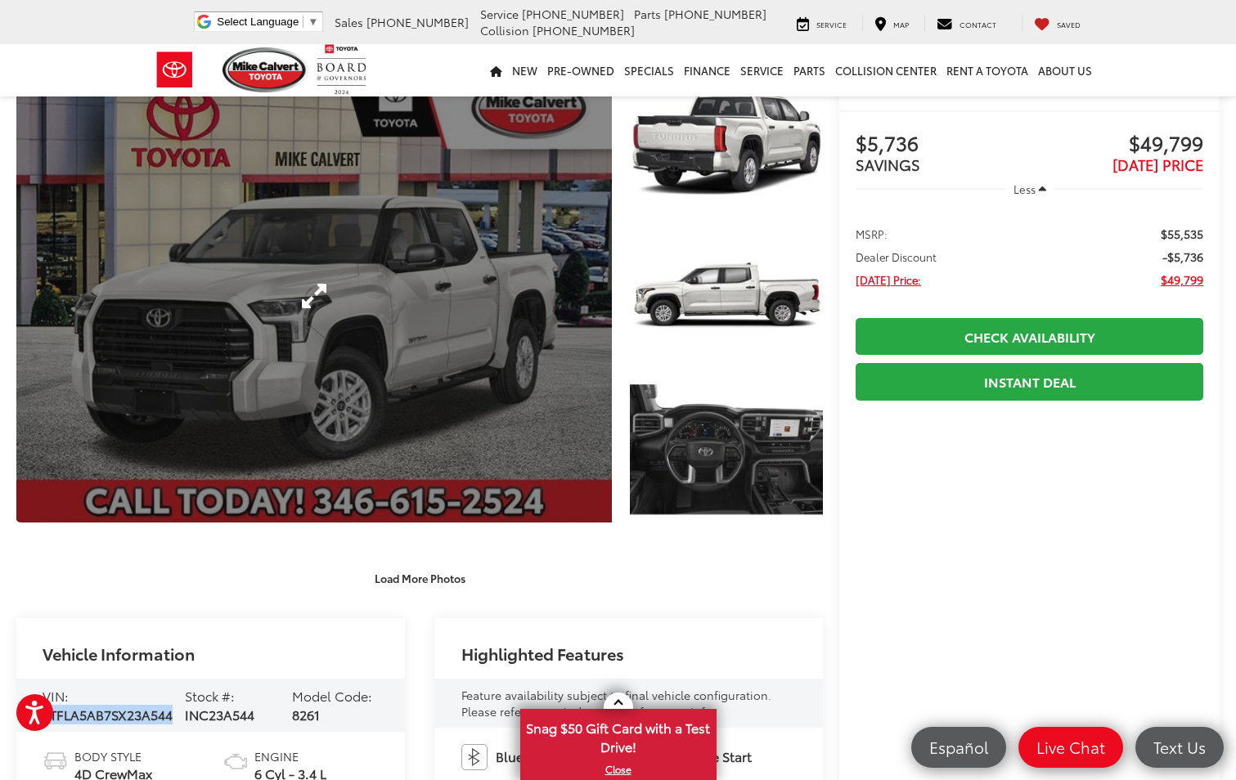
scroll to position [0, 0]
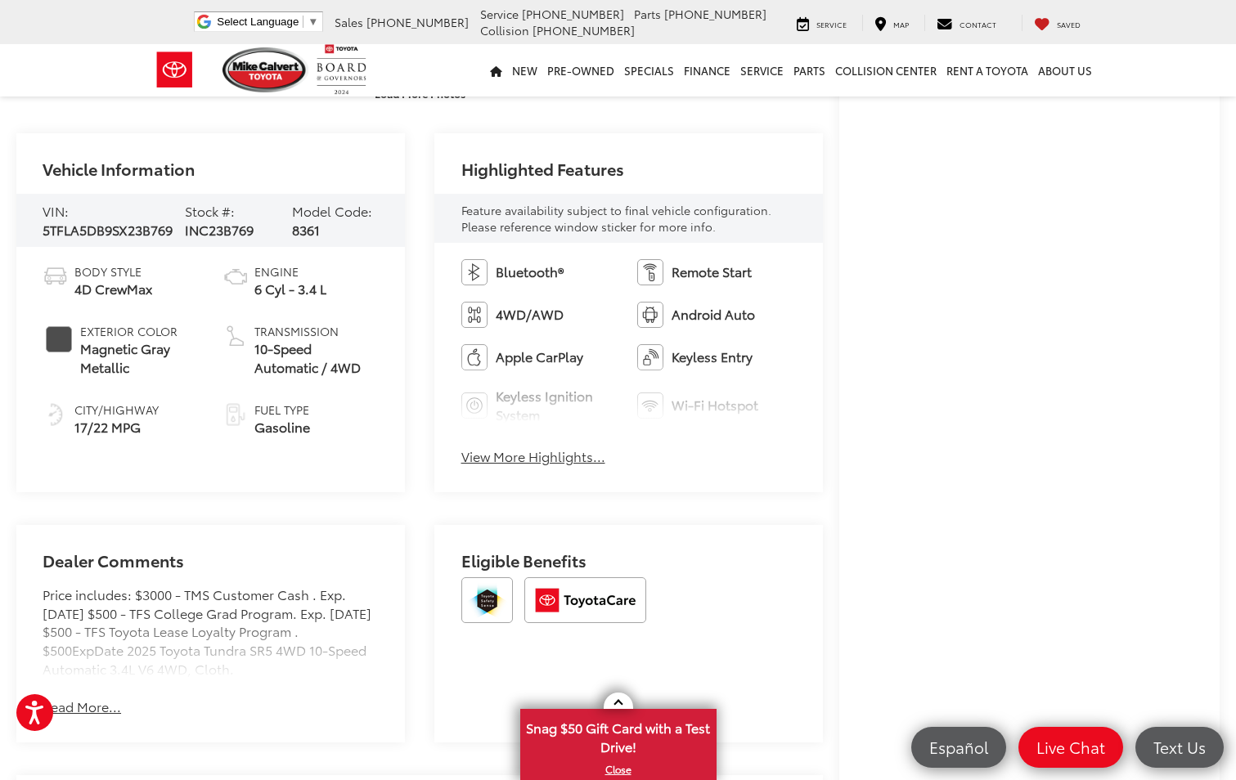
scroll to position [572, 0]
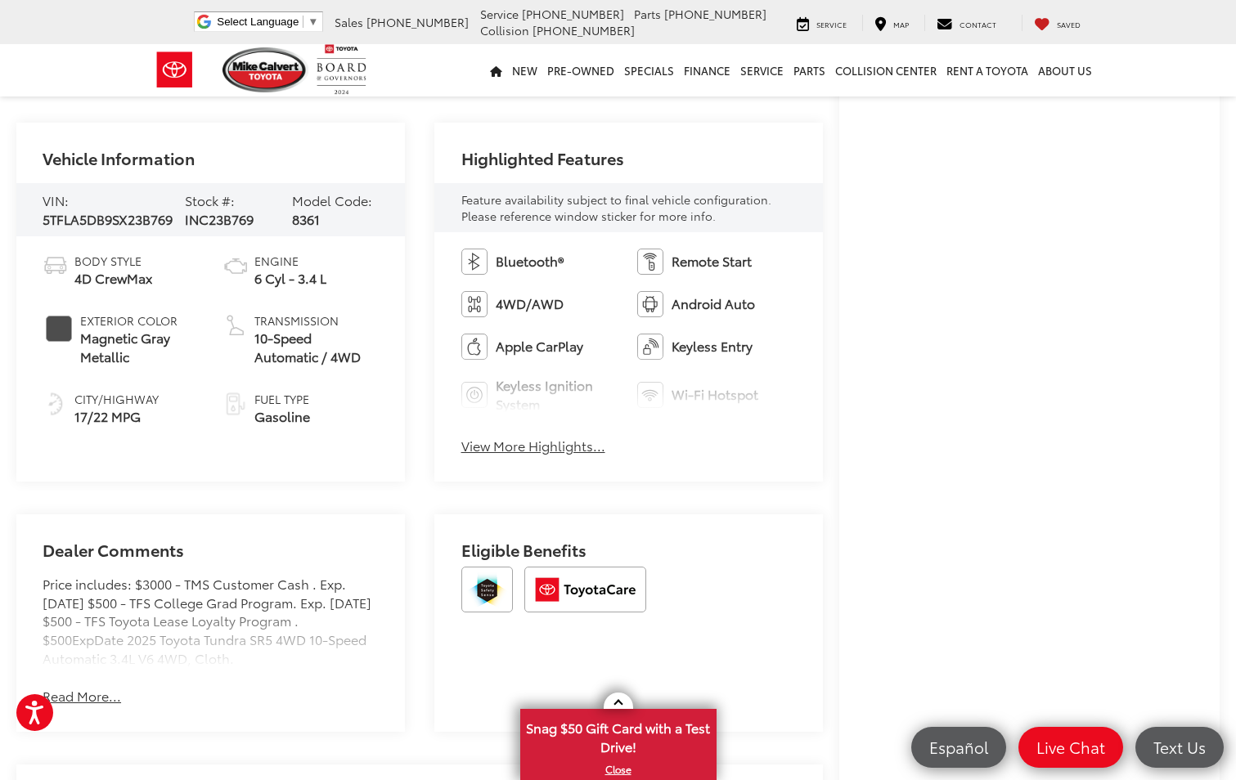
click at [107, 223] on span "5TFLA5DB9SX23B769" at bounding box center [108, 218] width 130 height 19
copy span "5TFLA5DB9SX23B769"
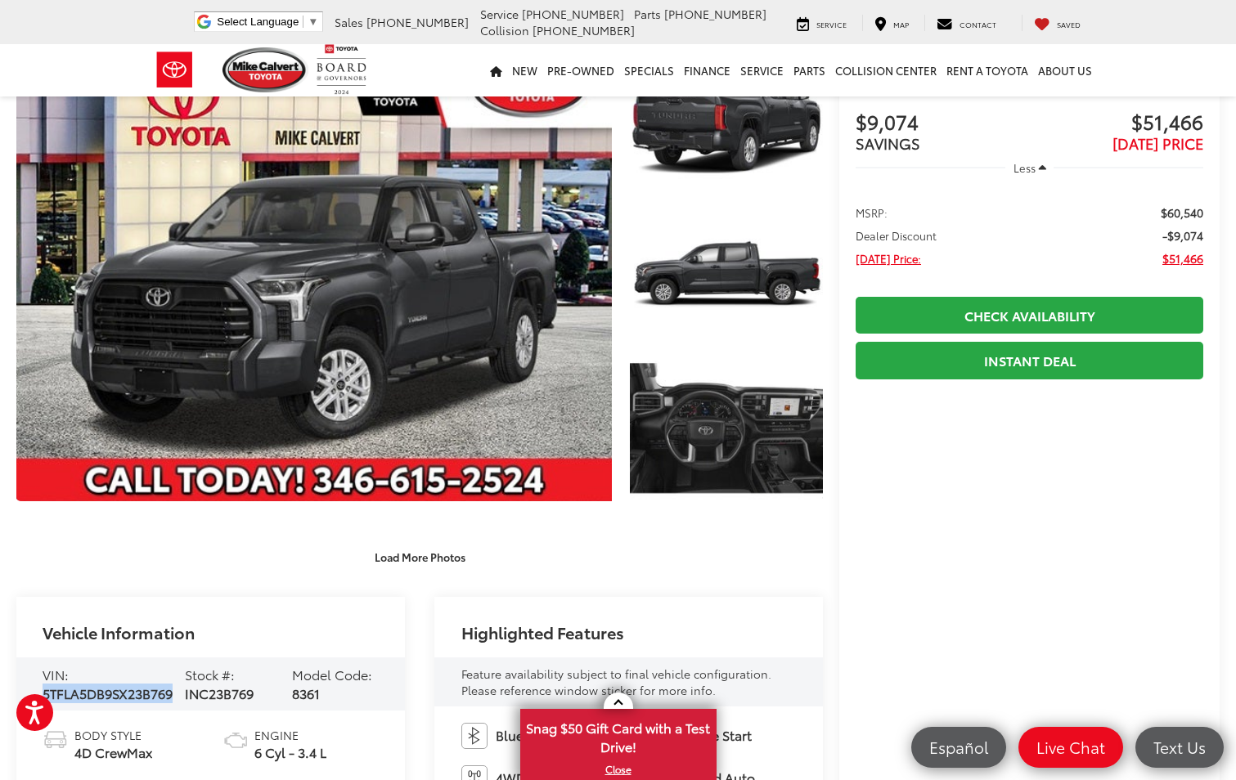
scroll to position [82, 0]
